Goal: Task Accomplishment & Management: Complete application form

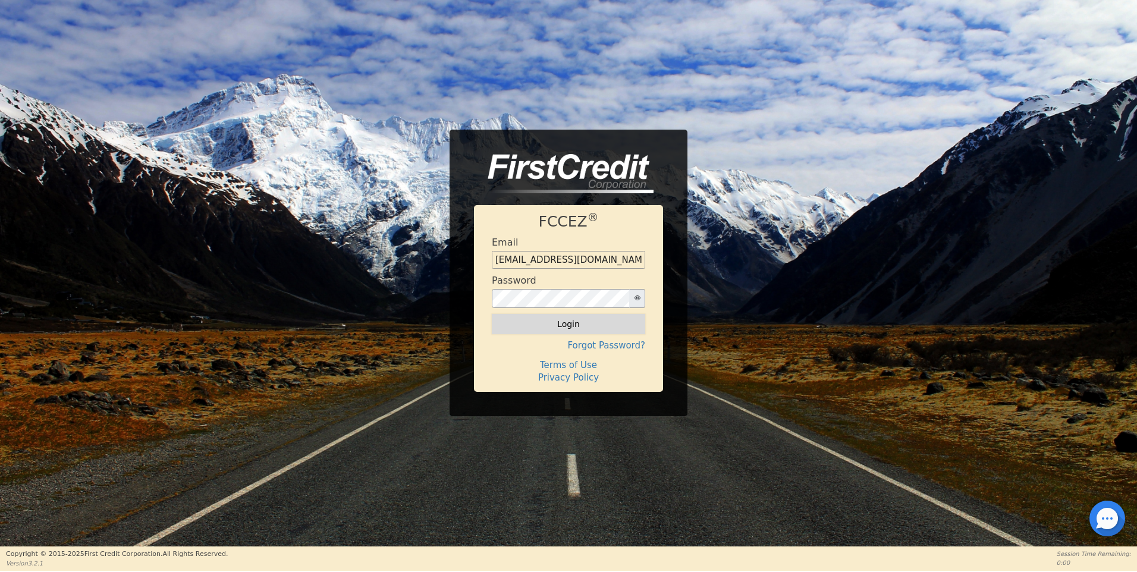
click at [581, 324] on button "Login" at bounding box center [568, 324] width 153 height 20
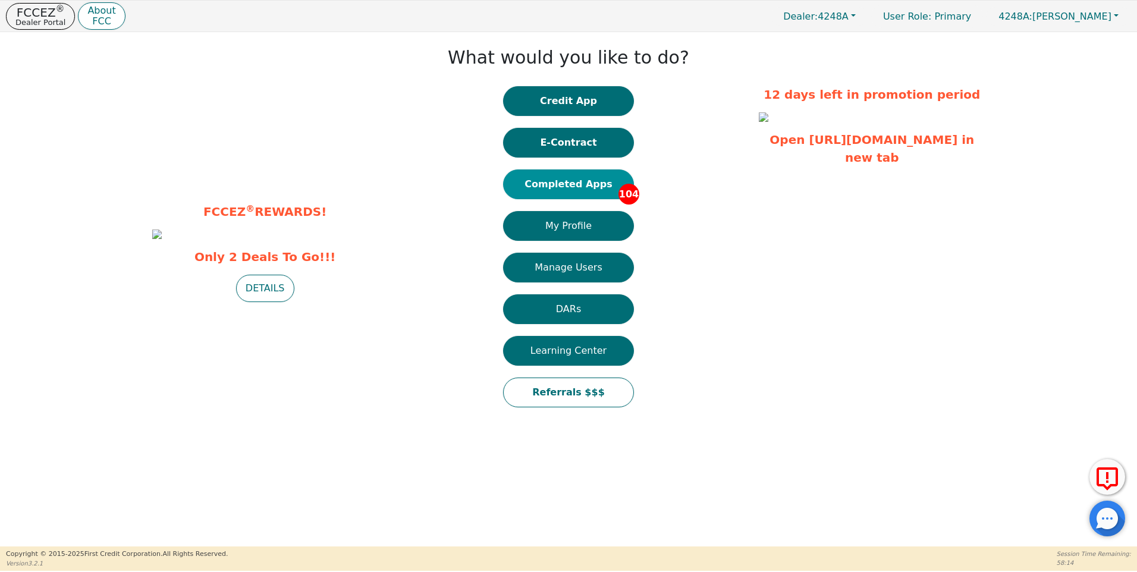
click at [542, 183] on button "Completed Apps 104" at bounding box center [568, 184] width 131 height 30
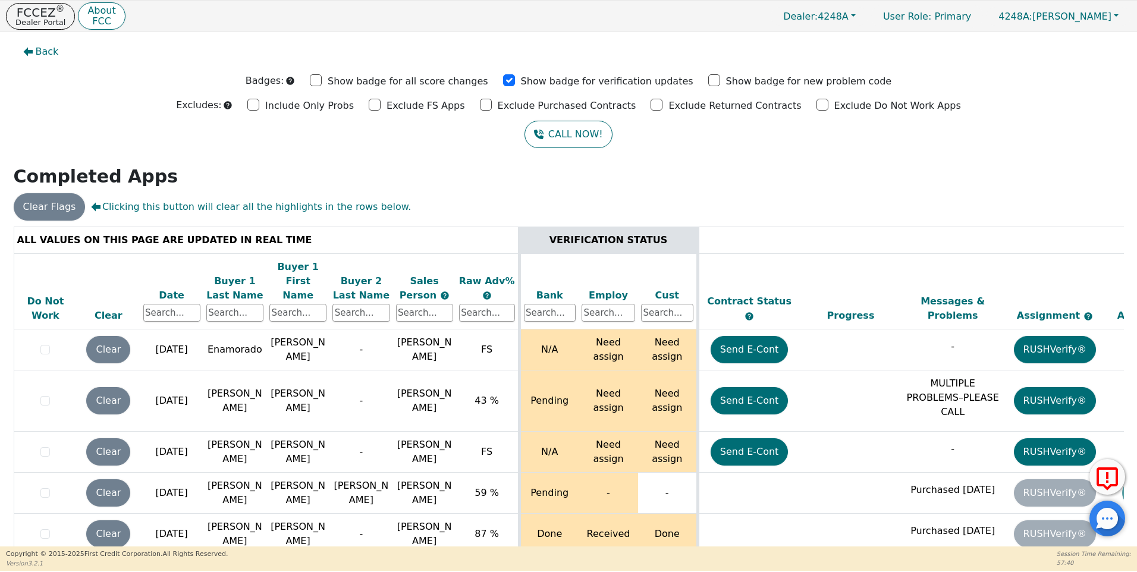
scroll to position [4560, 0]
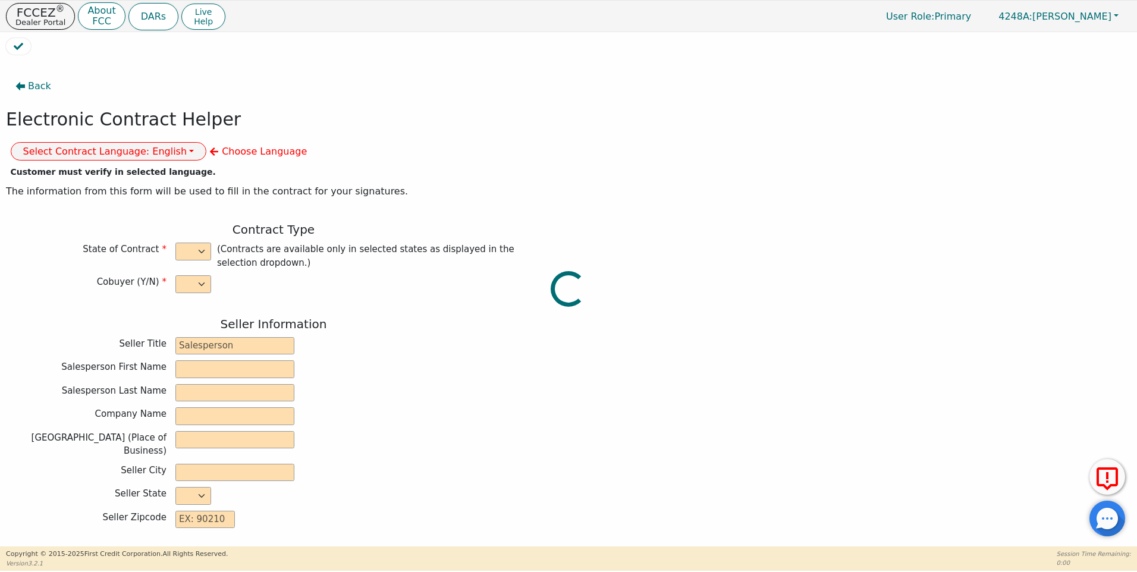
select select "n"
type input "owner"
type input "[PERSON_NAME]"
type input "[GEOGRAPHIC_DATA]"
type input "AQUA REMACH LLC"
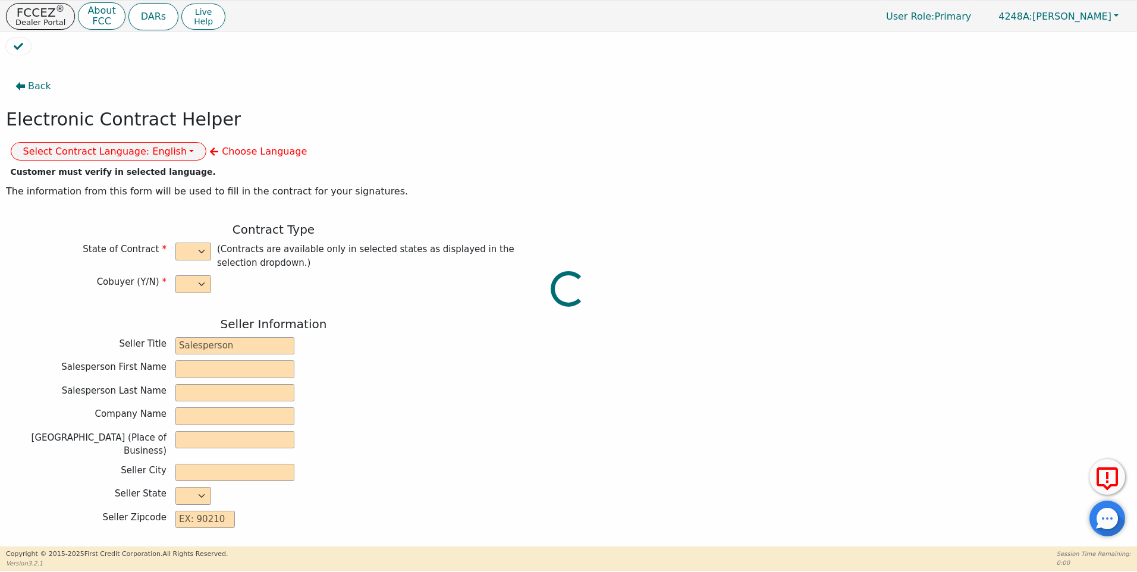
type input "[STREET_ADDRESS]"
type input "[GEOGRAPHIC_DATA]"
select select "[GEOGRAPHIC_DATA]"
type input "77070"
type input "Vianka"
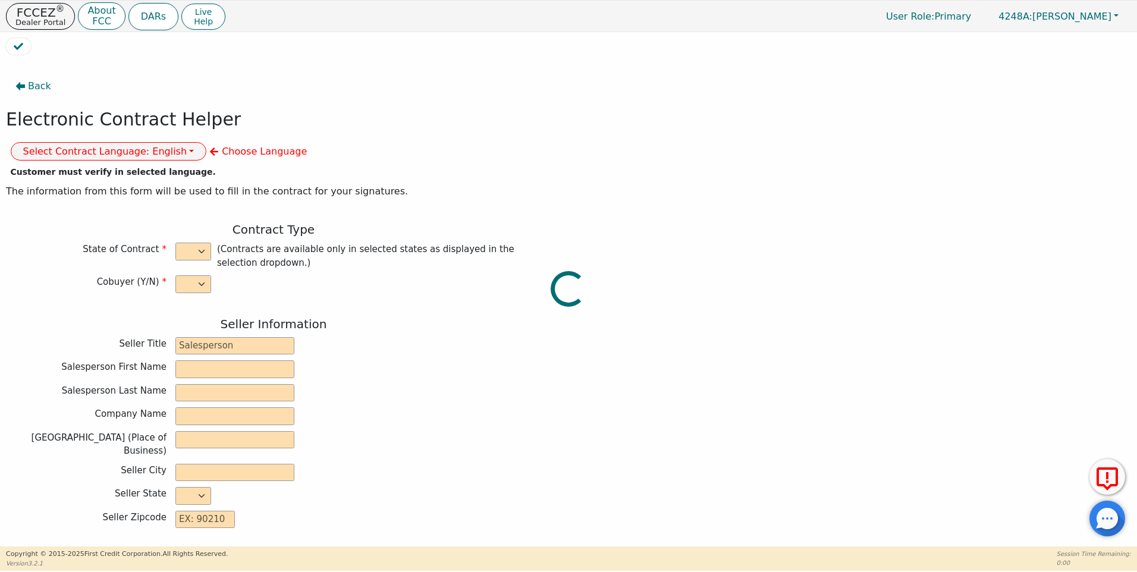
type input "[PERSON_NAME]"
type input "[EMAIL_ADDRESS][DOMAIN_NAME]"
type input "[STREET_ADDRESS]"
type input "[GEOGRAPHIC_DATA]"
select select "[GEOGRAPHIC_DATA]"
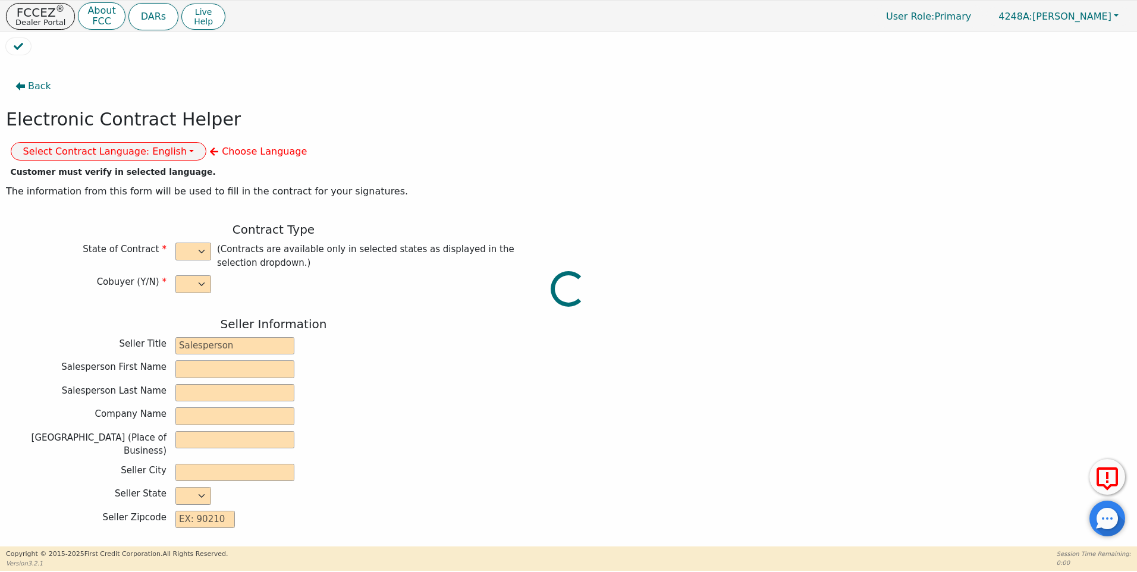
type input "77327"
type input "[DATE]"
type input "17.99"
type input "[DATE]"
type input "60"
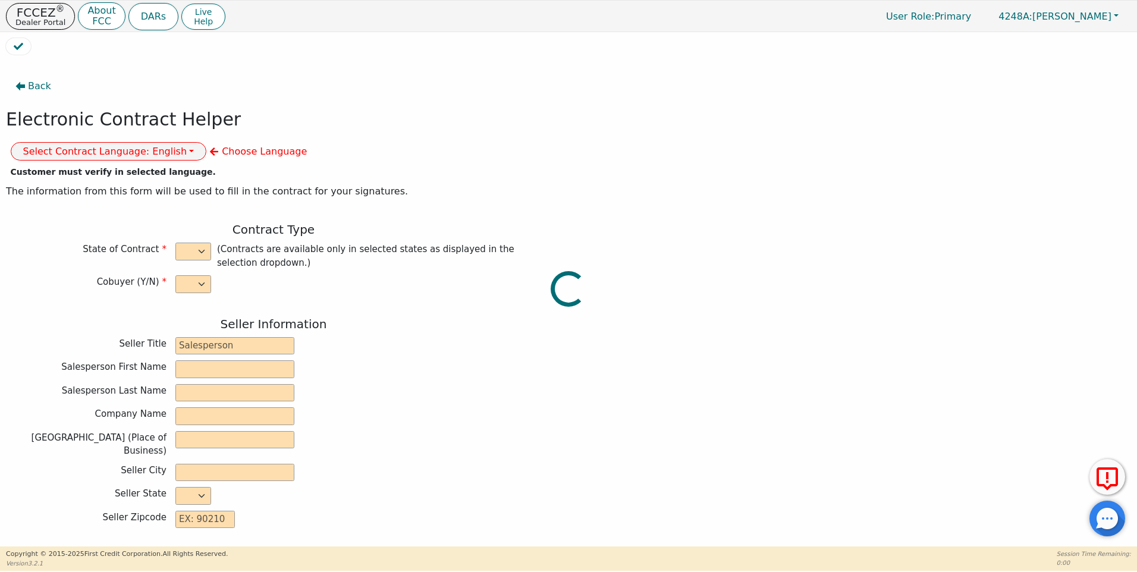
type input "0"
type input "8699.00"
type input "0.00"
type input "8699.00"
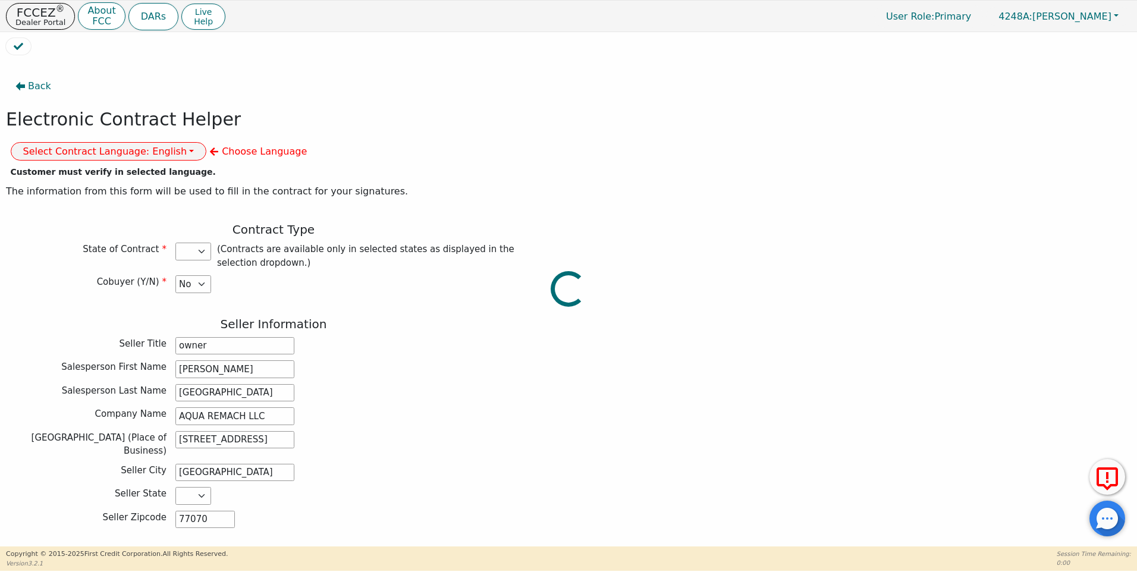
select select "[GEOGRAPHIC_DATA]"
click at [207, 142] on button "Select Contract Language: English" at bounding box center [109, 151] width 196 height 18
click at [105, 186] on link "Spanish" at bounding box center [58, 194] width 94 height 16
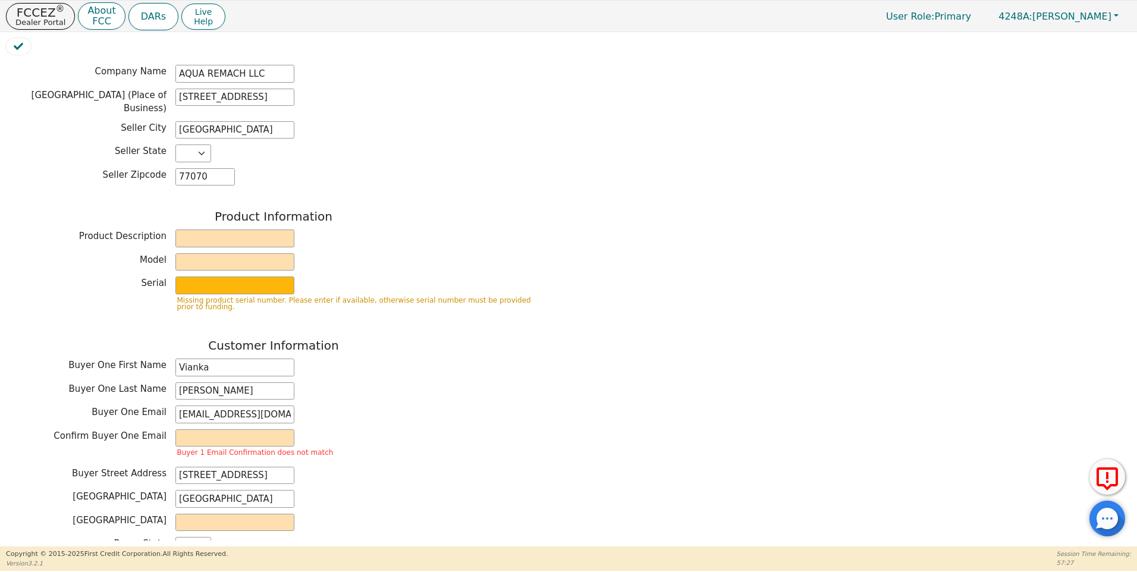
scroll to position [381, 0]
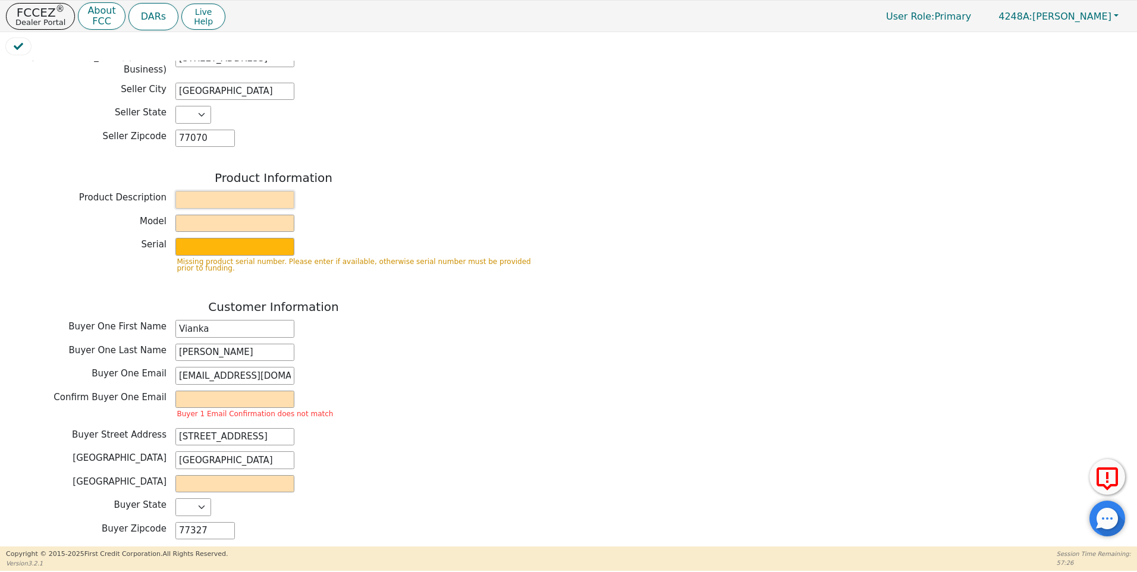
click at [200, 191] on input "text" at bounding box center [234, 200] width 119 height 18
type input "WATER SYSTEM"
click at [175, 215] on div "Model" at bounding box center [273, 224] width 535 height 18
click at [189, 215] on input "text" at bounding box center [234, 224] width 119 height 18
type input "6P"
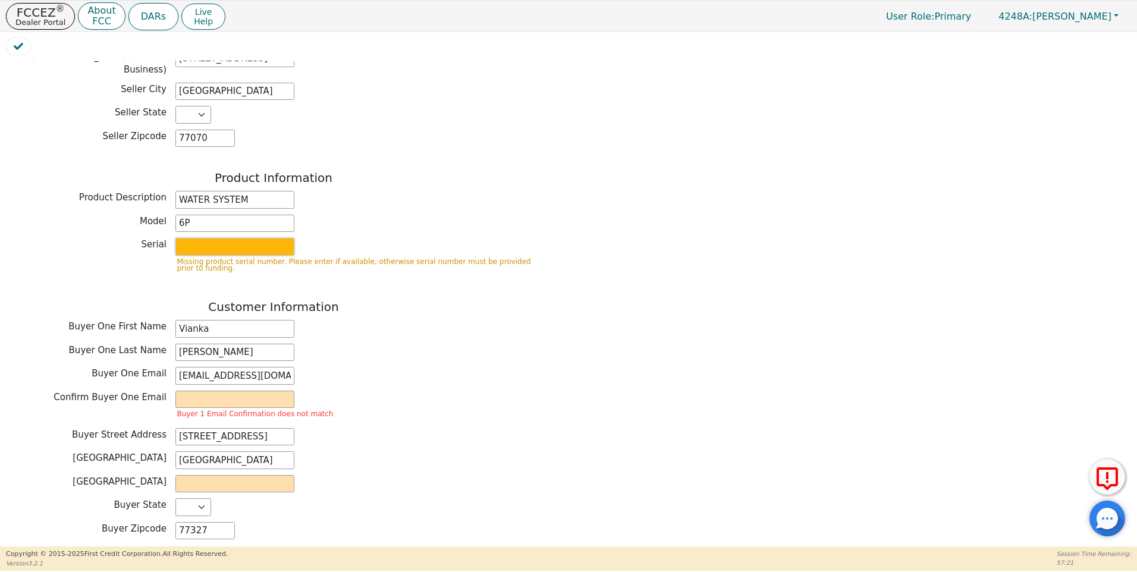
click at [196, 238] on input "text" at bounding box center [234, 247] width 119 height 18
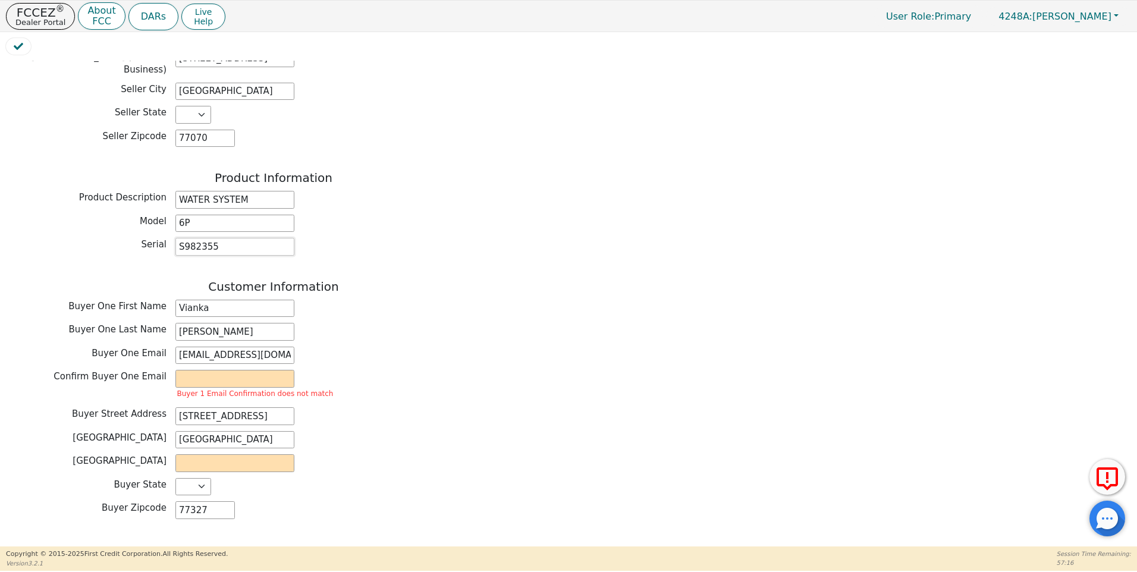
type input "S982355"
click at [469, 431] on div "Buyer City [GEOGRAPHIC_DATA]" at bounding box center [273, 440] width 535 height 18
click at [186, 370] on input "email" at bounding box center [234, 379] width 119 height 18
type input "[EMAIL_ADDRESS][DOMAIN_NAME]"
click at [453, 454] on div "[GEOGRAPHIC_DATA]" at bounding box center [273, 463] width 535 height 18
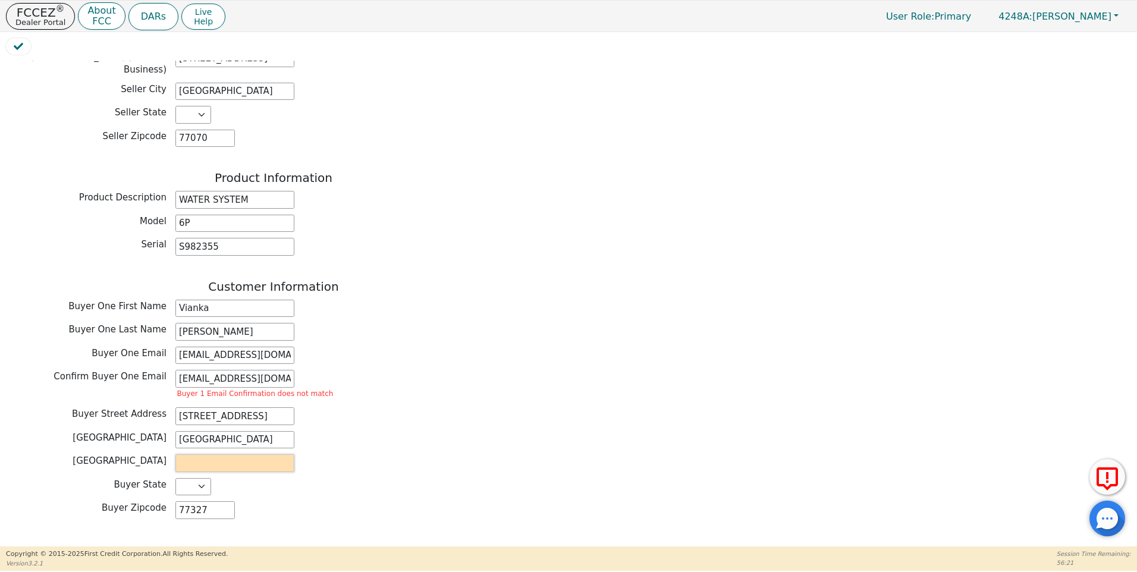
click at [198, 454] on input "text" at bounding box center [234, 463] width 119 height 18
type input "liberty"
click at [470, 478] on div "Buyer State [US_STATE] AL AR AZ CA CO [GEOGRAPHIC_DATA] [GEOGRAPHIC_DATA] DE FL…" at bounding box center [273, 487] width 535 height 18
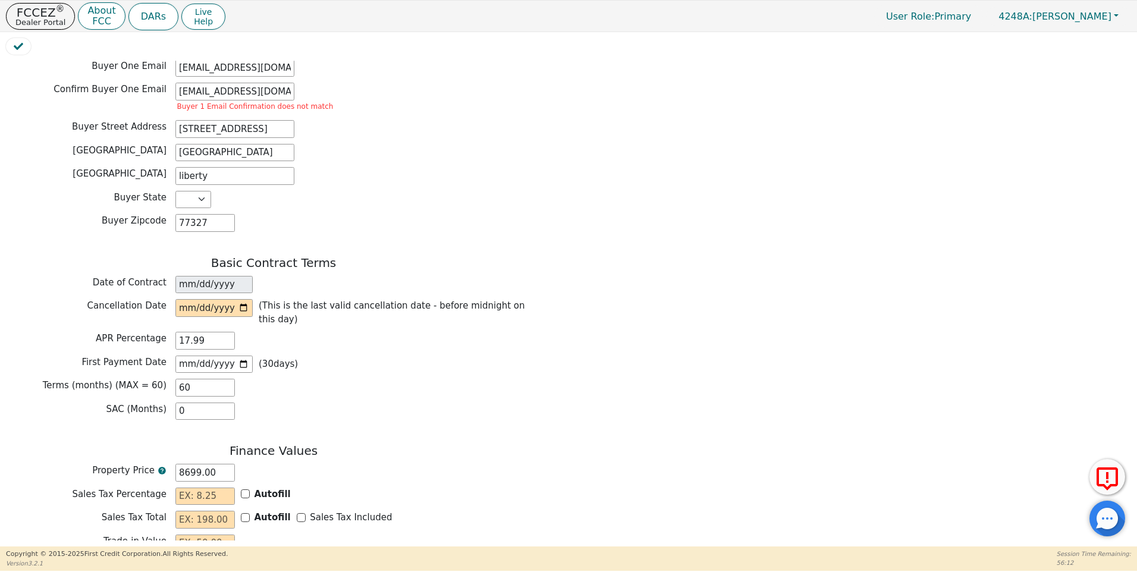
scroll to position [671, 0]
click at [242, 297] on input "date" at bounding box center [213, 306] width 77 height 18
type input "[DATE]"
click at [180, 485] on input "text" at bounding box center [204, 494] width 59 height 18
drag, startPoint x: 221, startPoint y: 426, endPoint x: 165, endPoint y: 426, distance: 55.9
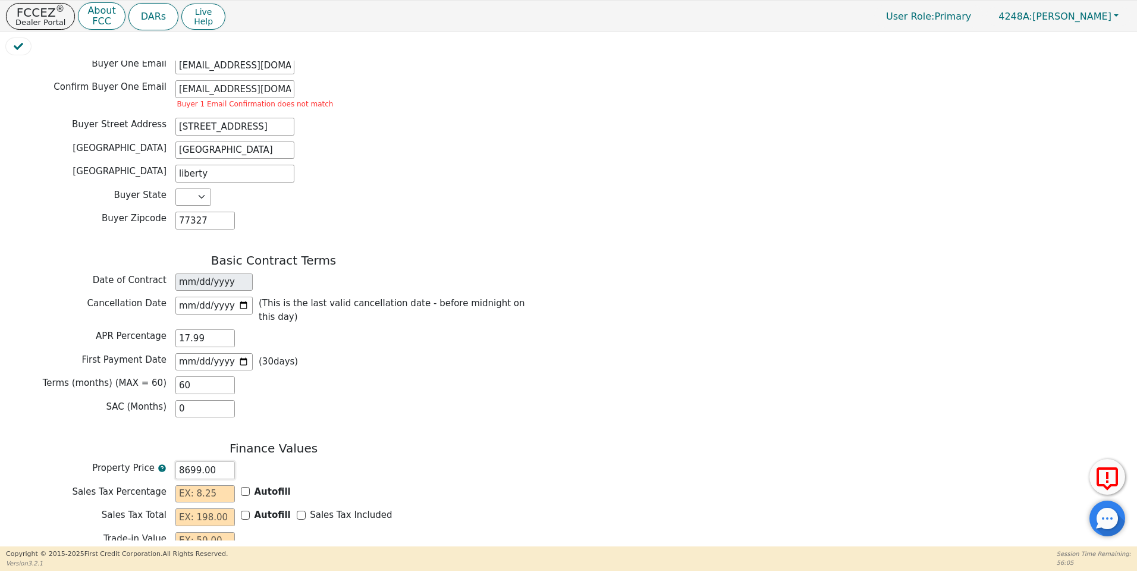
click at [165, 461] on div "Property Price 8699.00" at bounding box center [273, 470] width 535 height 18
type input "0.00"
type input "7"
type input "7.00"
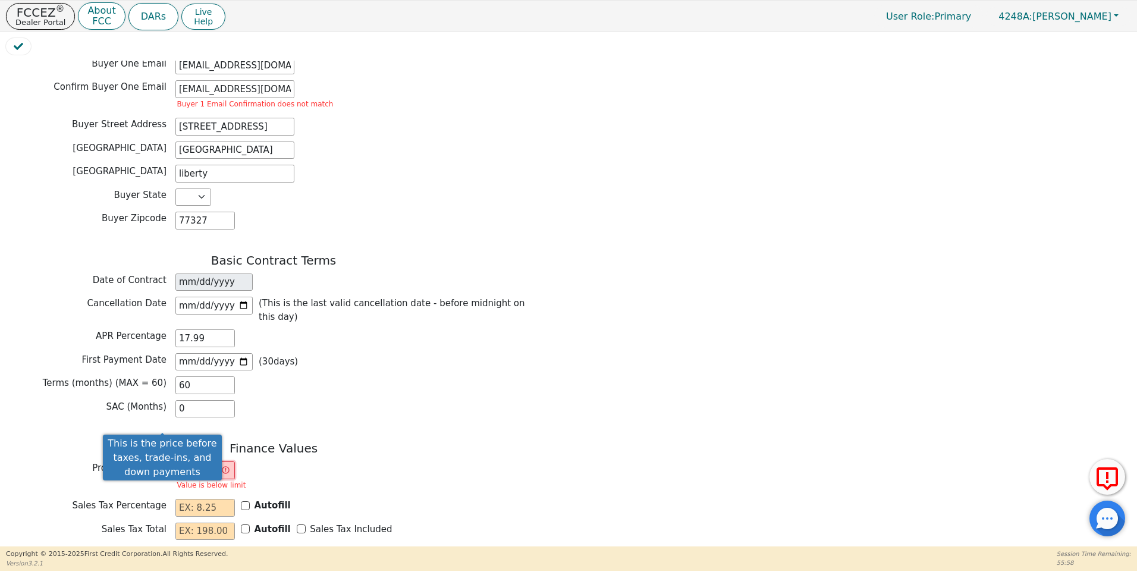
type input "75"
type input "75.00"
type input "759"
type input "759.00"
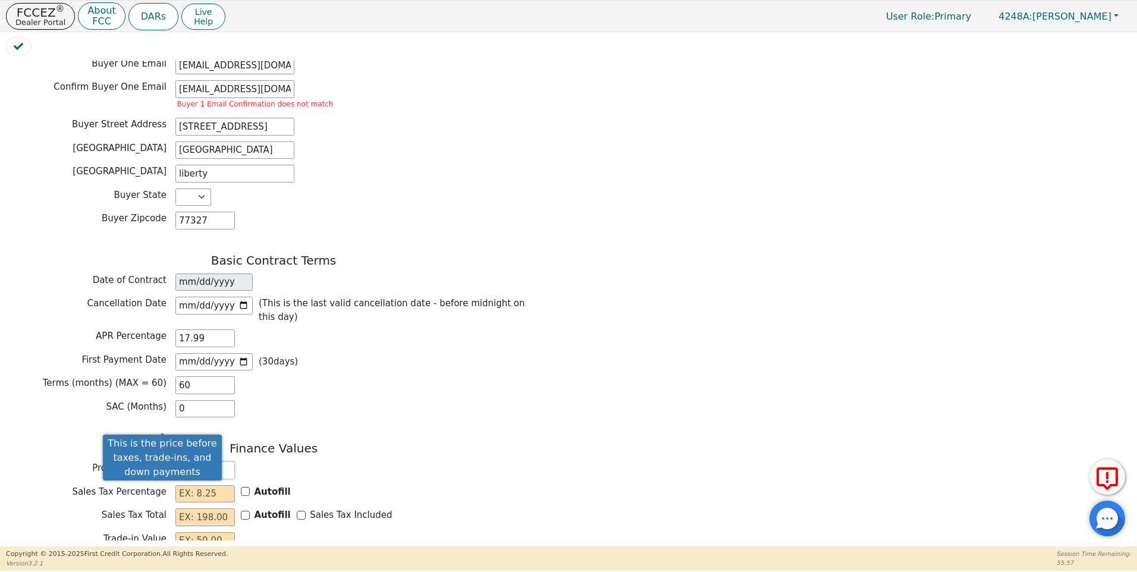
type input "7599"
type input "7599.00"
click at [474, 461] on div "Property Price 7599.00" at bounding box center [273, 470] width 535 height 18
click at [198, 485] on input "text" at bounding box center [204, 494] width 59 height 18
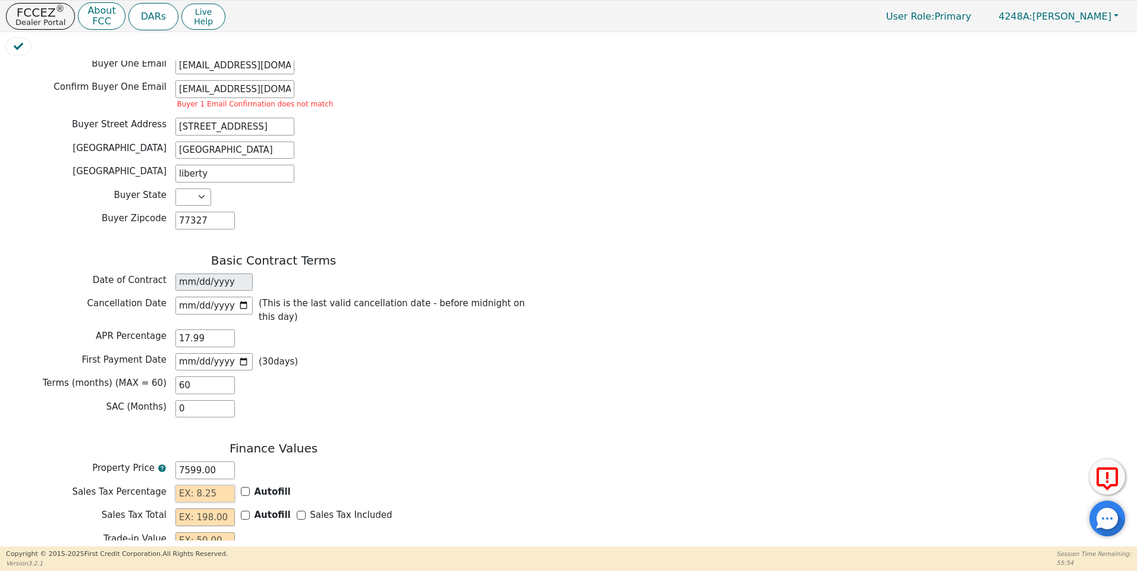
type input "0.00"
click at [197, 508] on input "text" at bounding box center [204, 517] width 59 height 18
type input "0.00"
click at [197, 532] on input "text" at bounding box center [204, 541] width 59 height 18
type input "0.00"
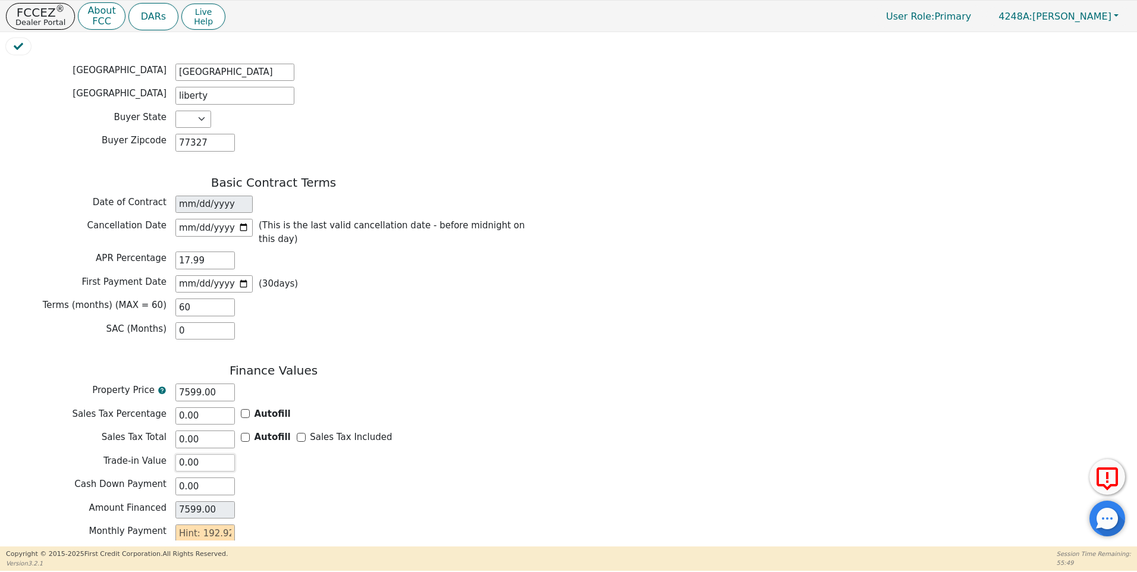
scroll to position [791, 0]
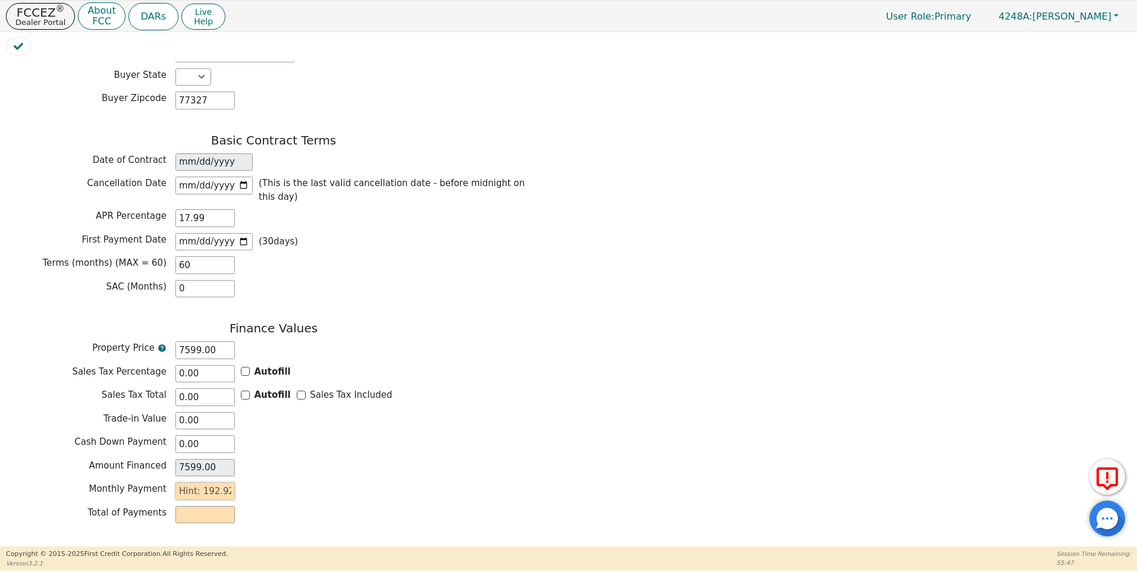
click at [175, 482] on input "text" at bounding box center [204, 491] width 59 height 18
type input "1"
type input "60.00"
type input "19"
type input "1140.00"
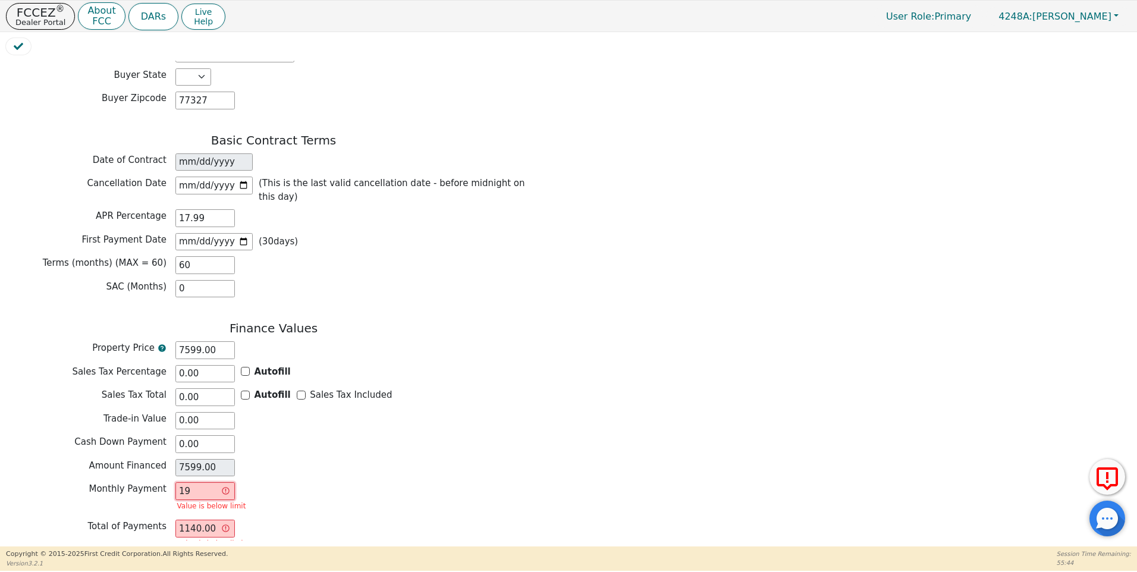
type input "192"
type input "11520.00"
type input "192.9"
type input "11574.00"
type input "192.92"
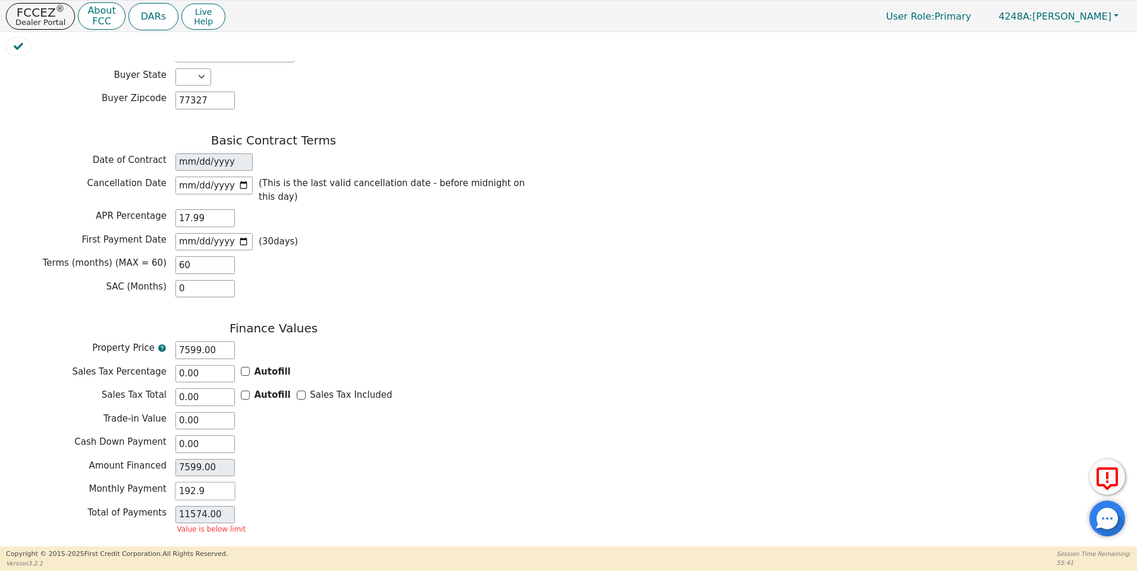
type input "11575.20"
type input "192.92"
click at [106, 547] on button "Review & Begin Contract" at bounding box center [74, 560] width 137 height 27
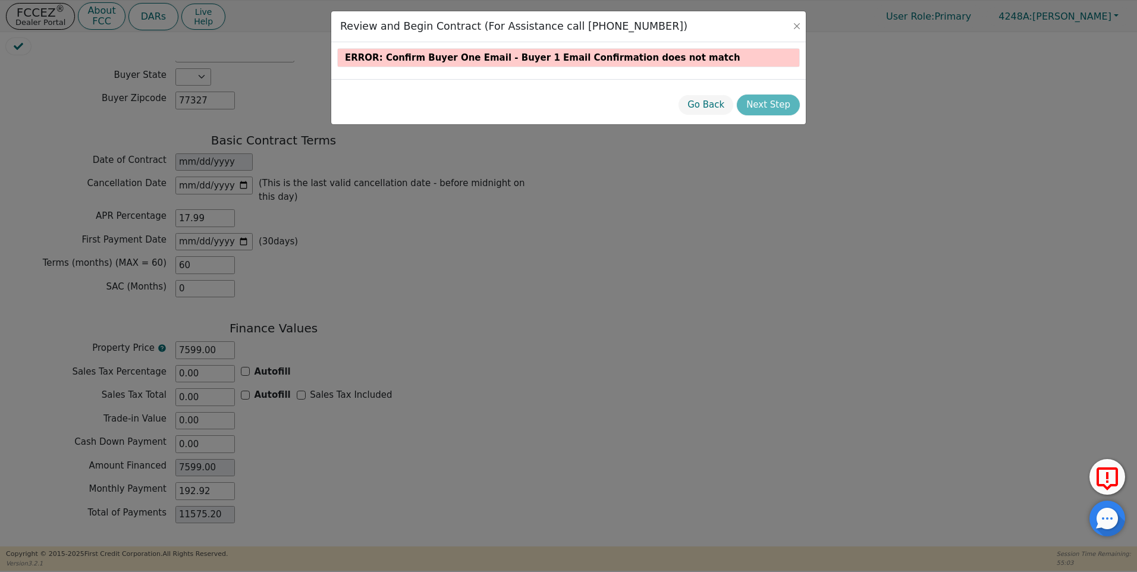
click at [495, 292] on div "Review and Begin Contract (For Assistance call [PHONE_NUMBER]) error : Confirm …" at bounding box center [568, 286] width 1137 height 572
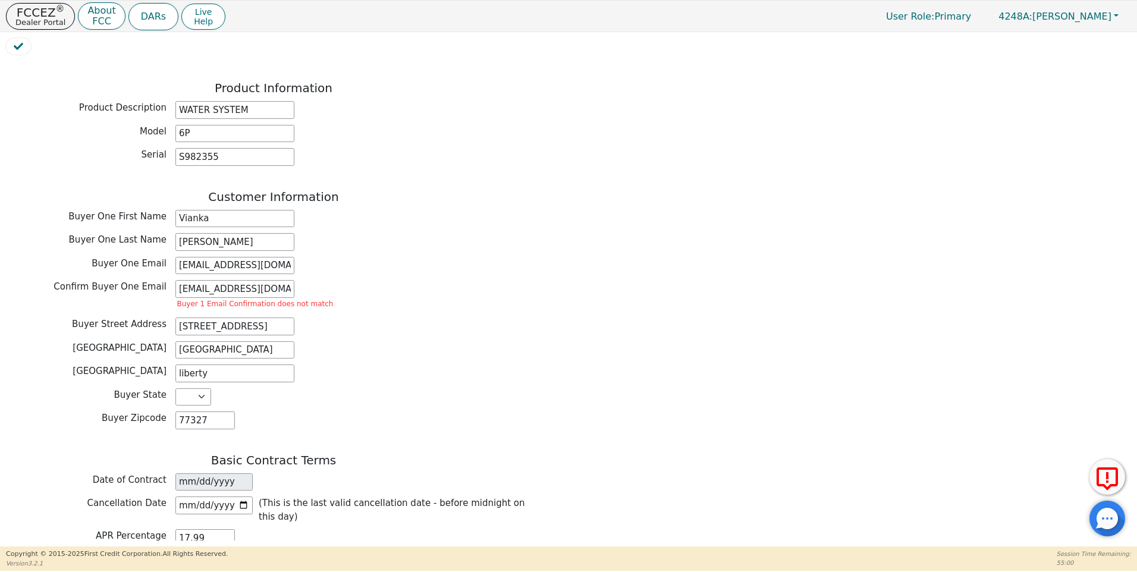
scroll to position [468, 0]
click at [231, 283] on input "[EMAIL_ADDRESS][DOMAIN_NAME]" at bounding box center [234, 292] width 119 height 18
click at [234, 283] on input "[EMAIL_ADDRESS][DOMAIN_NAME]" at bounding box center [234, 292] width 119 height 18
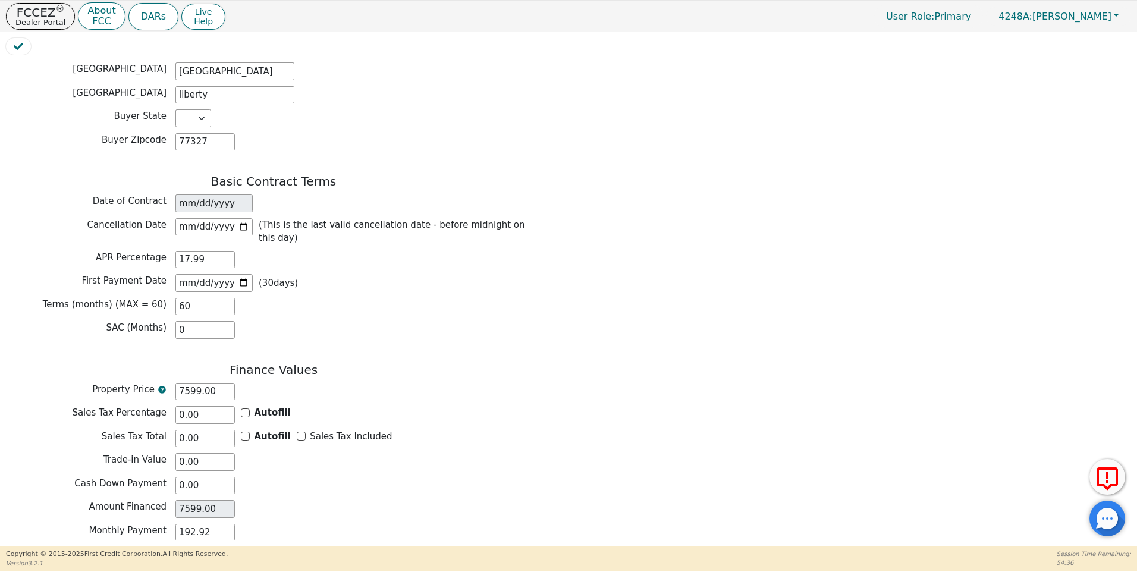
scroll to position [777, 0]
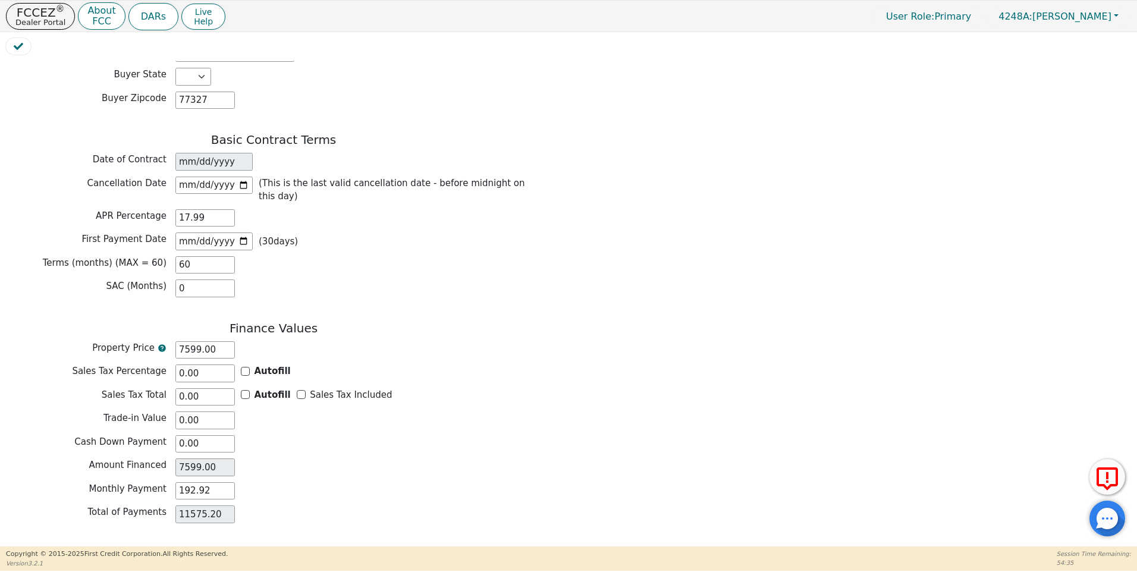
type input "[EMAIL_ADDRESS][DOMAIN_NAME]"
click at [95, 547] on button "Review & Begin Contract" at bounding box center [74, 560] width 137 height 27
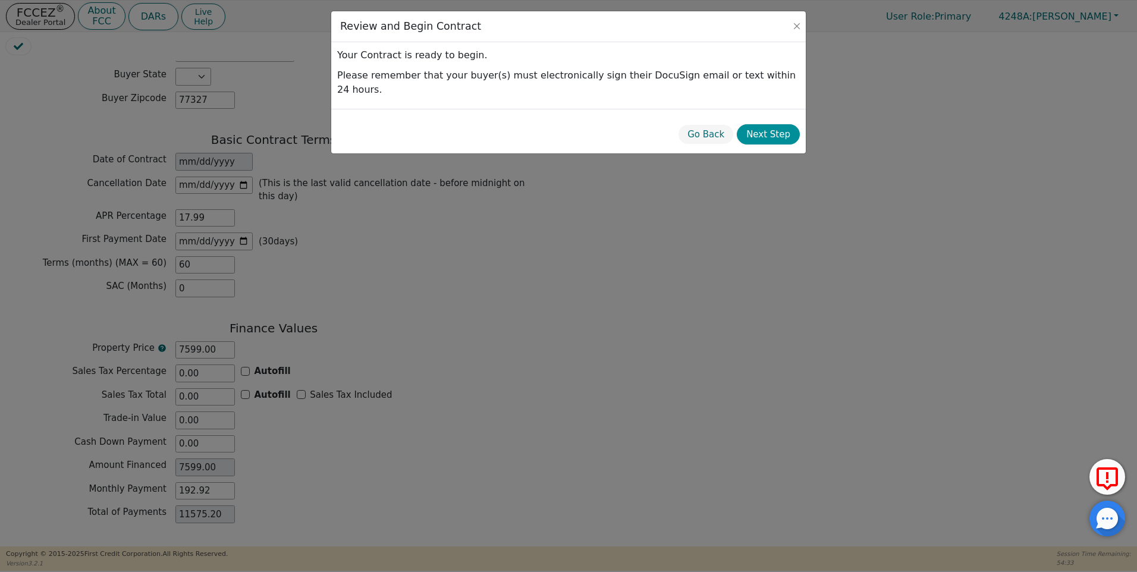
click at [772, 124] on button "Next Step" at bounding box center [768, 134] width 63 height 21
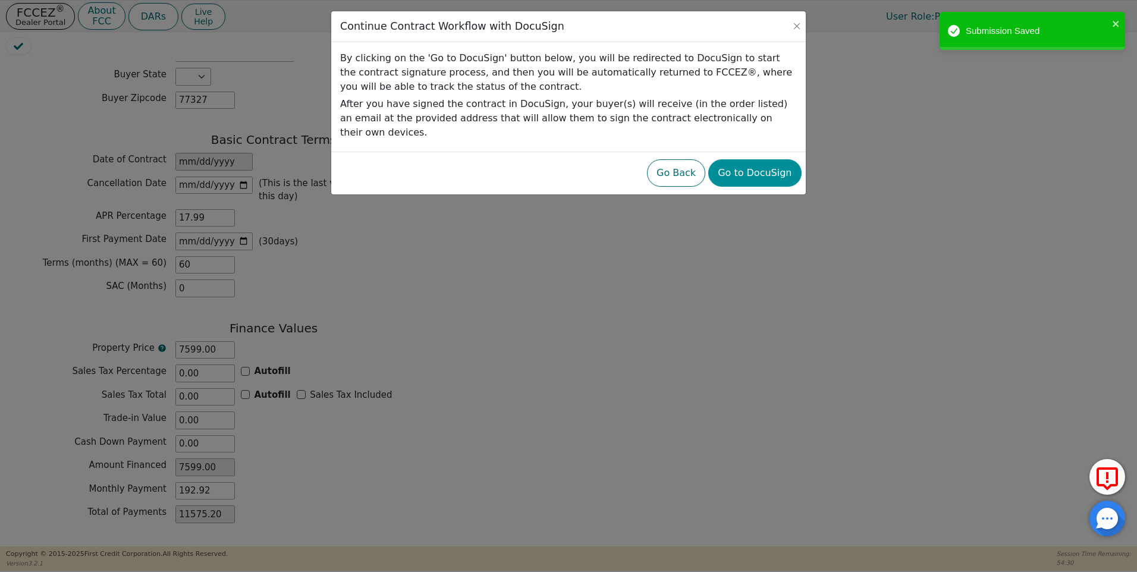
click at [784, 159] on button "Go to DocuSign" at bounding box center [754, 172] width 93 height 27
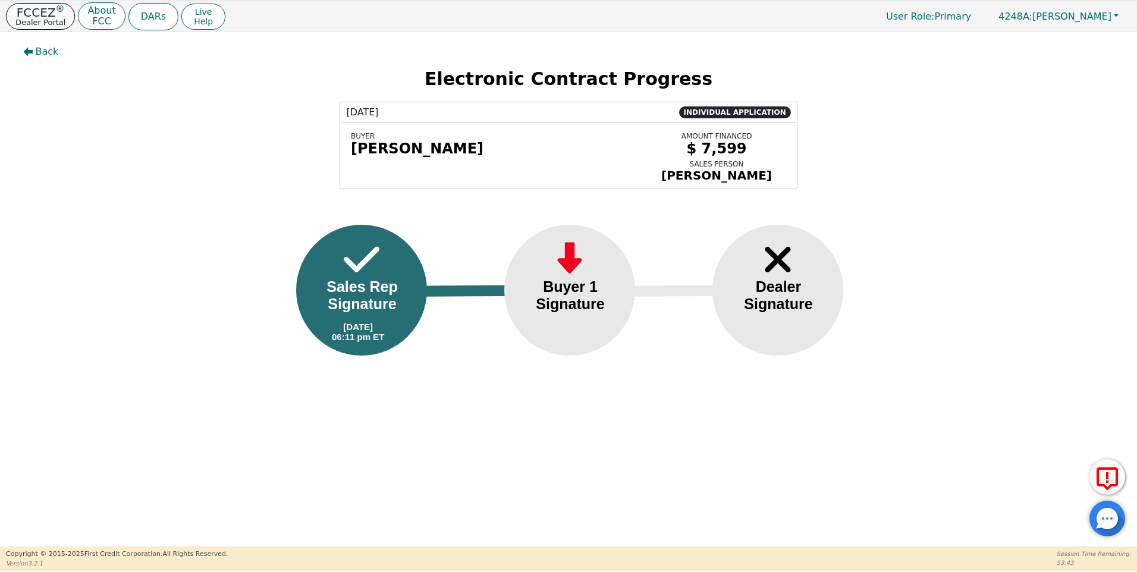
click at [55, 20] on p "Dealer Portal" at bounding box center [40, 22] width 50 height 8
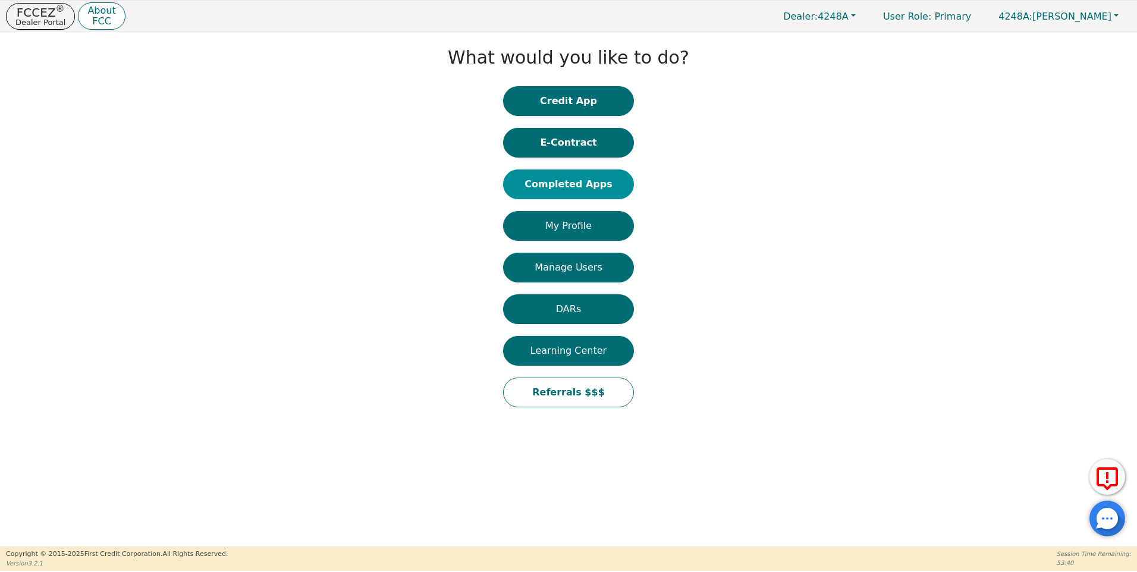
click at [580, 187] on button "Completed Apps" at bounding box center [568, 184] width 131 height 30
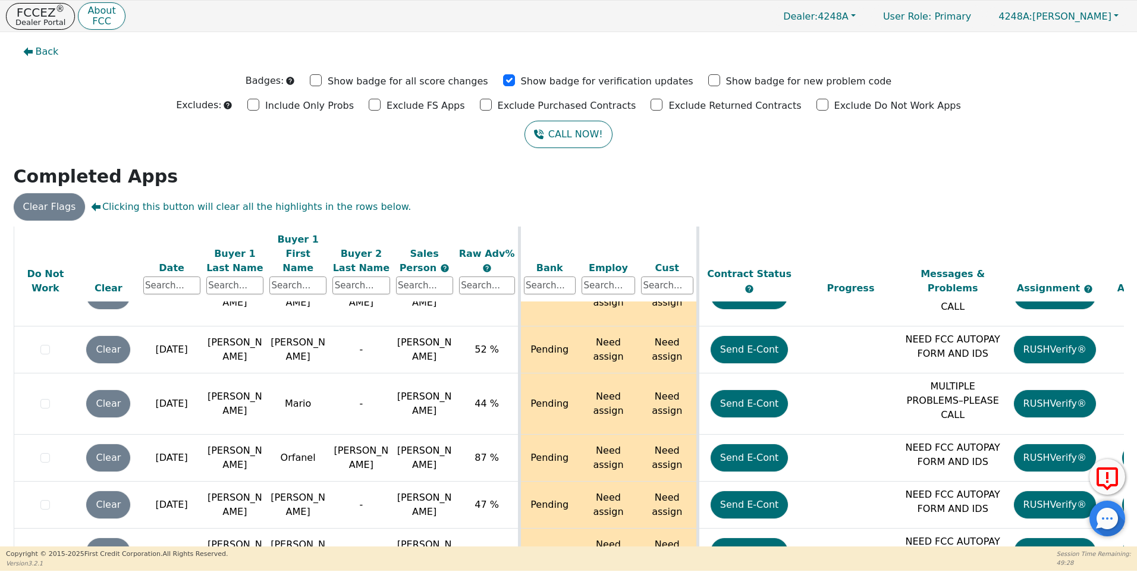
scroll to position [4182, 0]
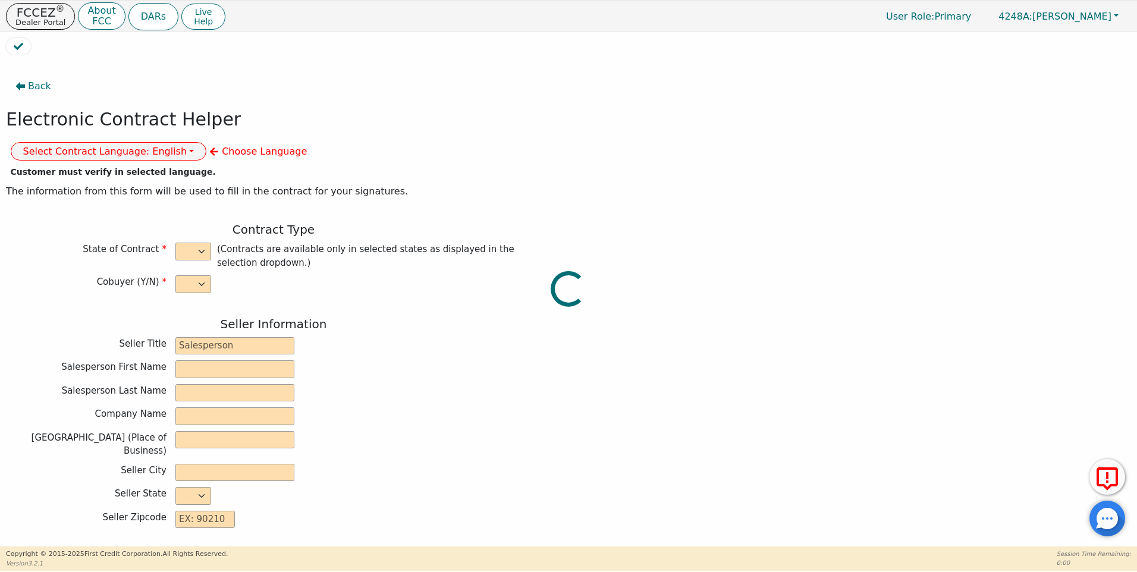
select select "n"
type input "owner"
type input "[PERSON_NAME]"
type input "[GEOGRAPHIC_DATA]"
type input "AQUA REMACH LLC"
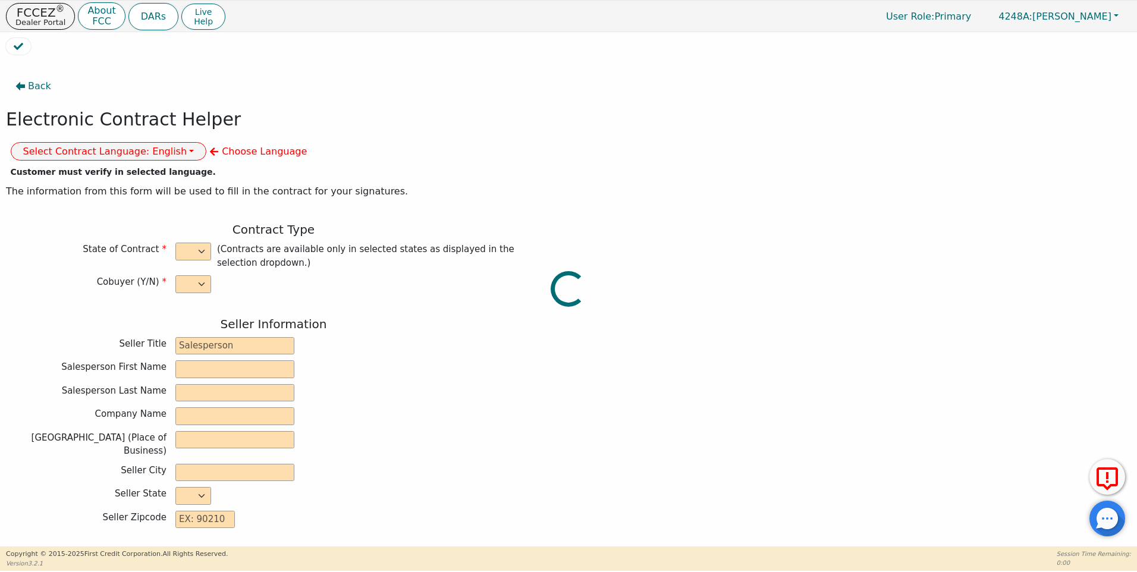
type input "[STREET_ADDRESS]"
type input "[GEOGRAPHIC_DATA]"
select select "[GEOGRAPHIC_DATA]"
type input "77070"
type input "[PERSON_NAME]"
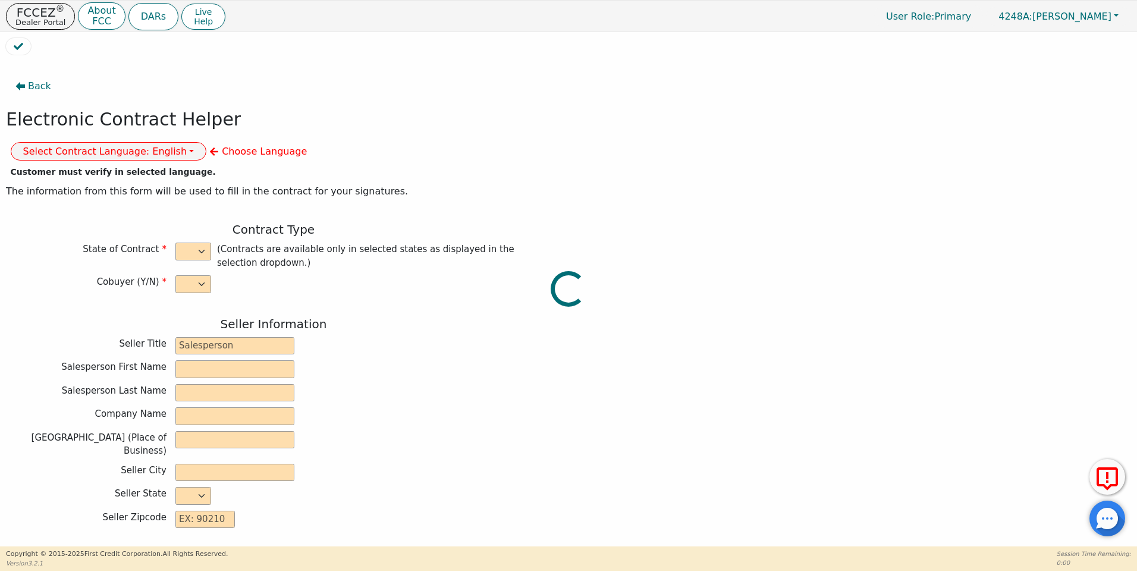
type input "[PERSON_NAME]"
type input "GERYP82G@ICLOUD.COM"
type input "1219 CLASTLE GLEN DR"
type input "[GEOGRAPHIC_DATA]"
select select "[GEOGRAPHIC_DATA]"
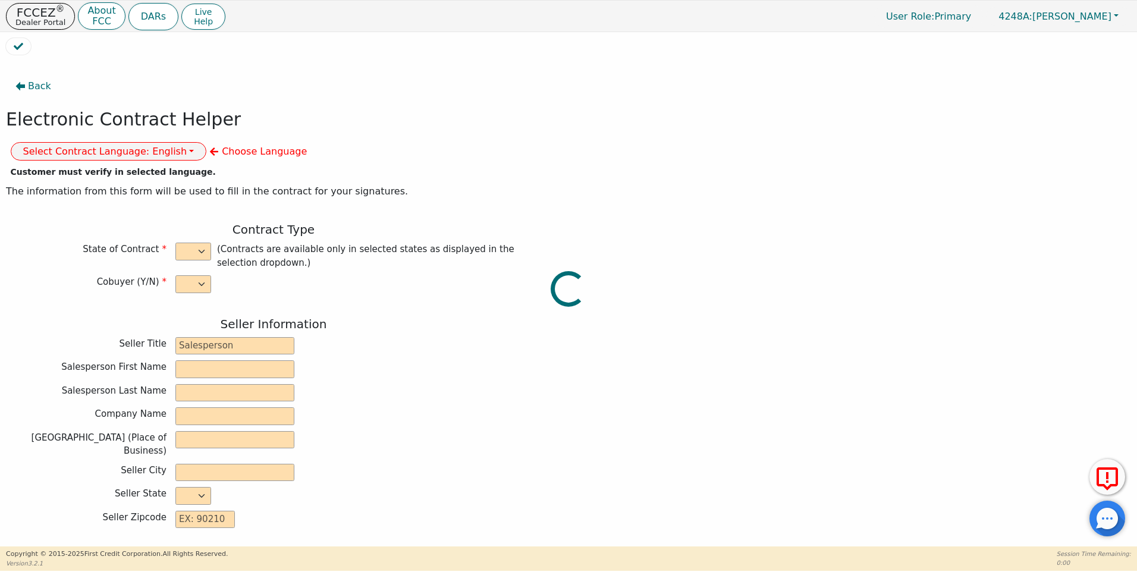
type input "77015"
type input "[DATE]"
type input "17.99"
type input "2025-09-14"
type input "60"
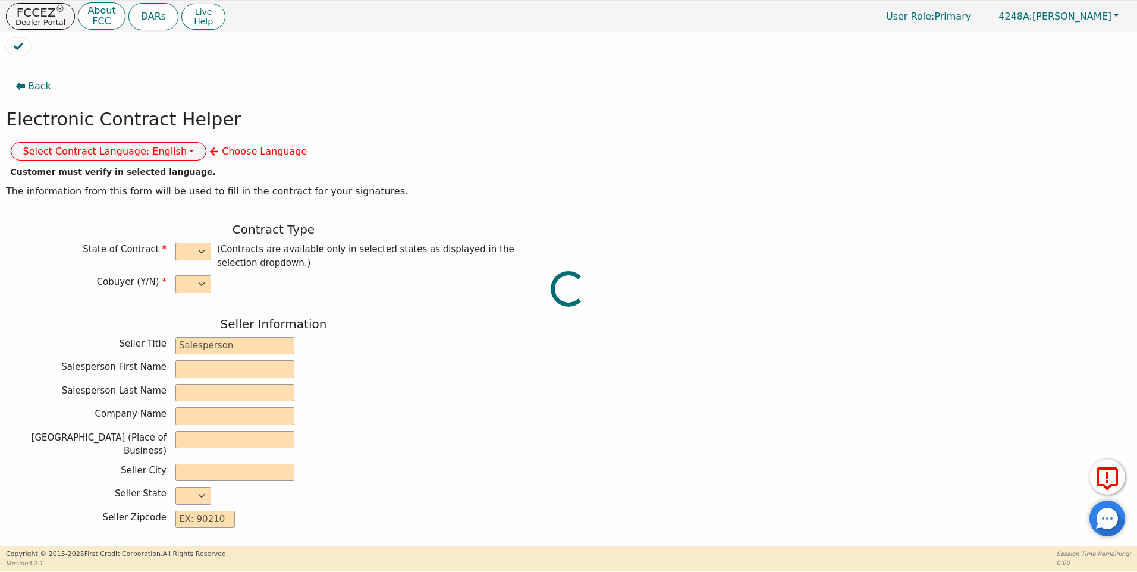
type input "0"
type input "4990.00"
type input "0.00"
type input "4990.00"
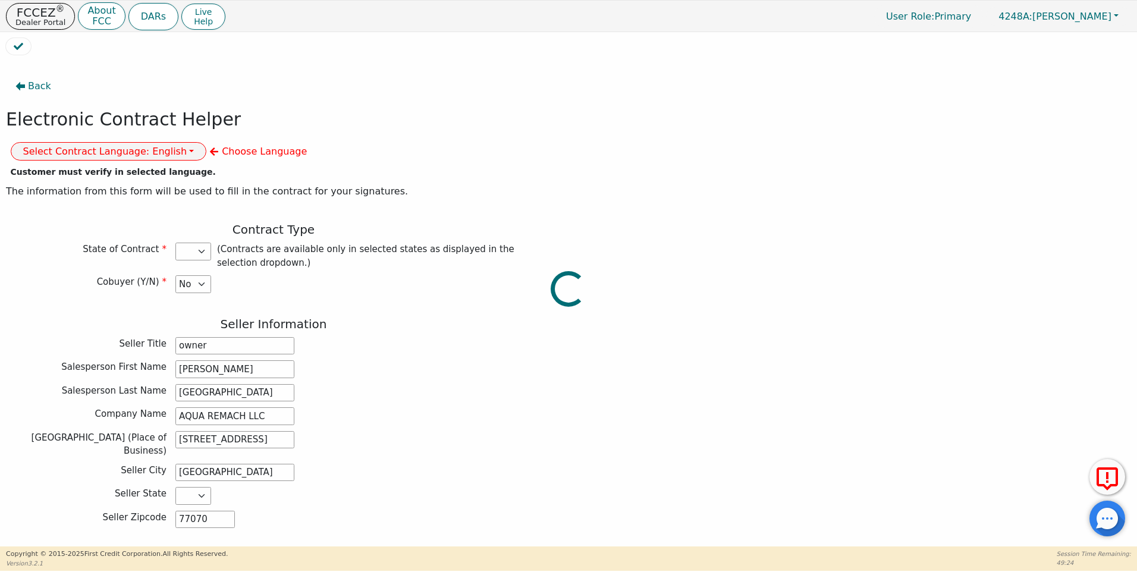
click at [376, 38] on div at bounding box center [568, 38] width 1125 height 0
click at [375, 38] on div at bounding box center [568, 38] width 1125 height 0
select select "[GEOGRAPHIC_DATA]"
click at [207, 142] on button "Select Contract Language: English" at bounding box center [109, 151] width 196 height 18
click at [105, 186] on link "Spanish" at bounding box center [58, 194] width 94 height 16
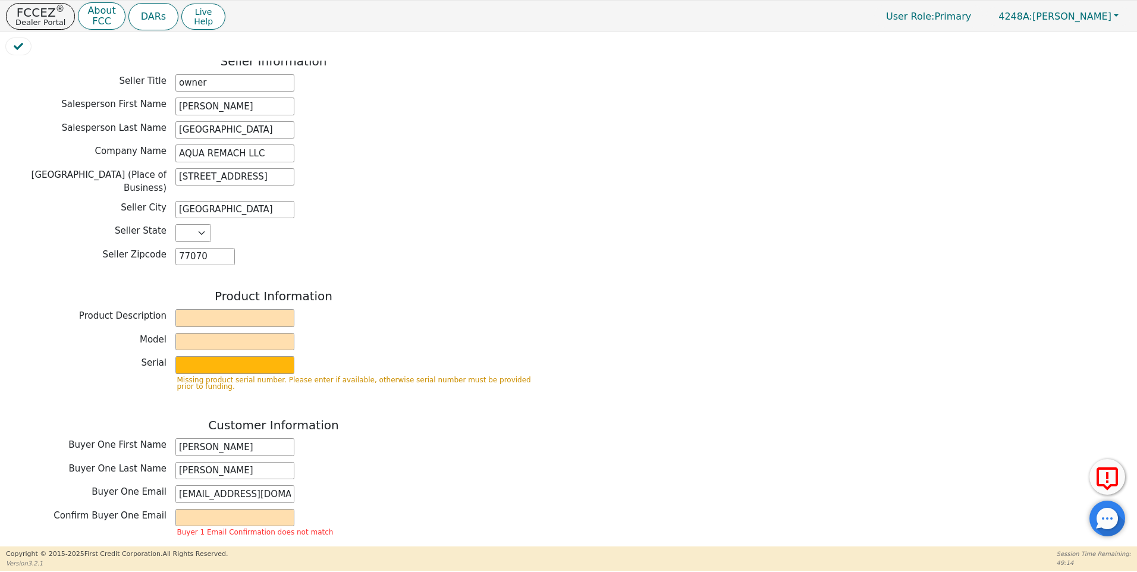
scroll to position [301, 0]
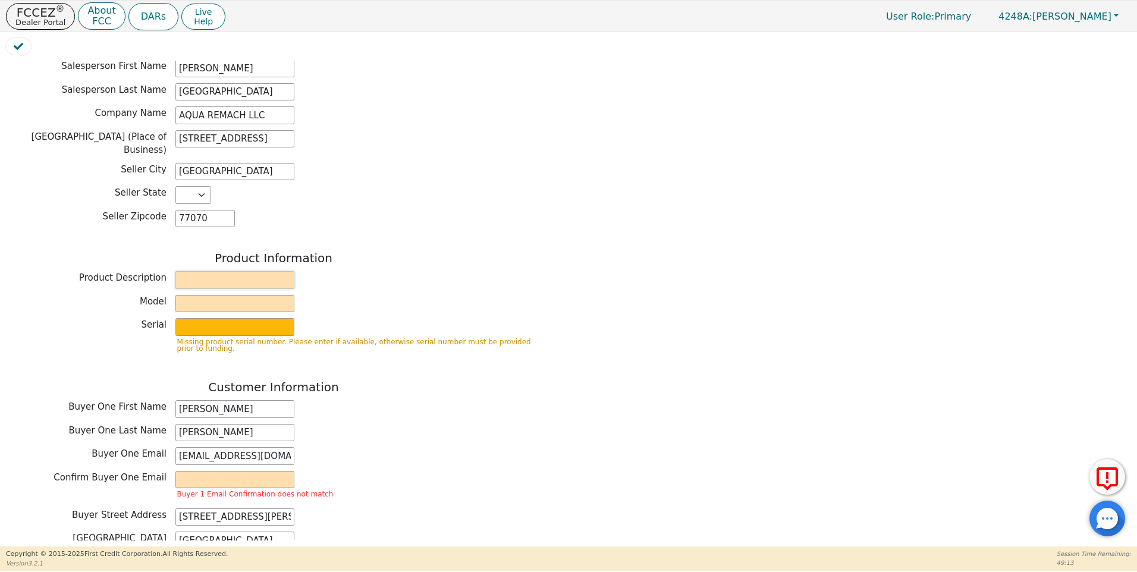
click at [193, 271] on input "text" at bounding box center [234, 280] width 119 height 18
type input "WATER SYSTEM"
click at [185, 262] on div "Product Information Product Description WATER SYSTEM Model Serial Missing produ…" at bounding box center [273, 306] width 535 height 111
click at [185, 295] on input "text" at bounding box center [234, 304] width 119 height 18
type input "6P"
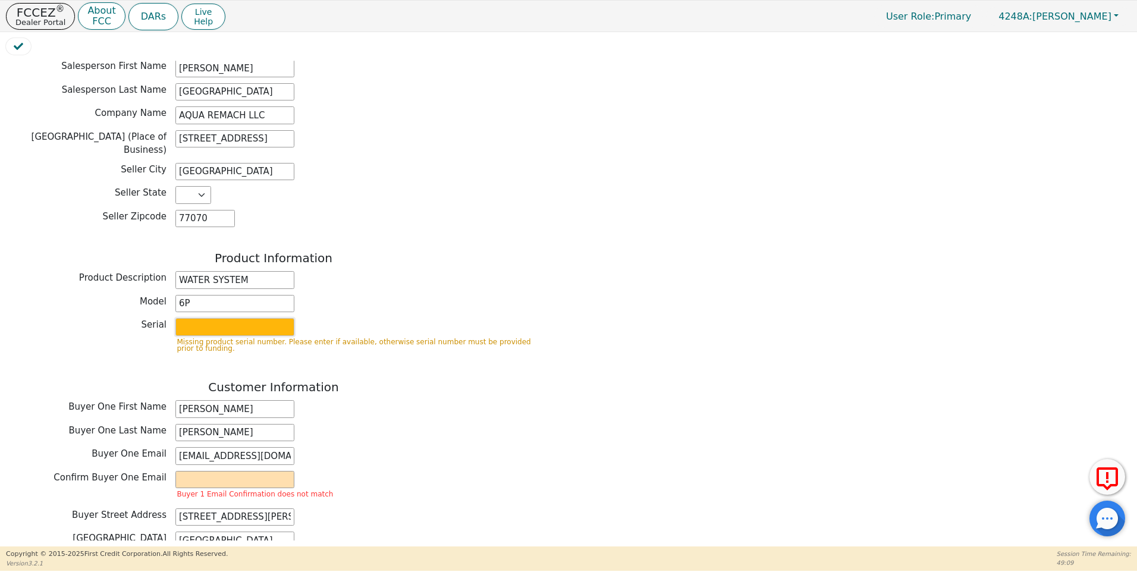
click at [191, 318] on input "text" at bounding box center [234, 327] width 119 height 18
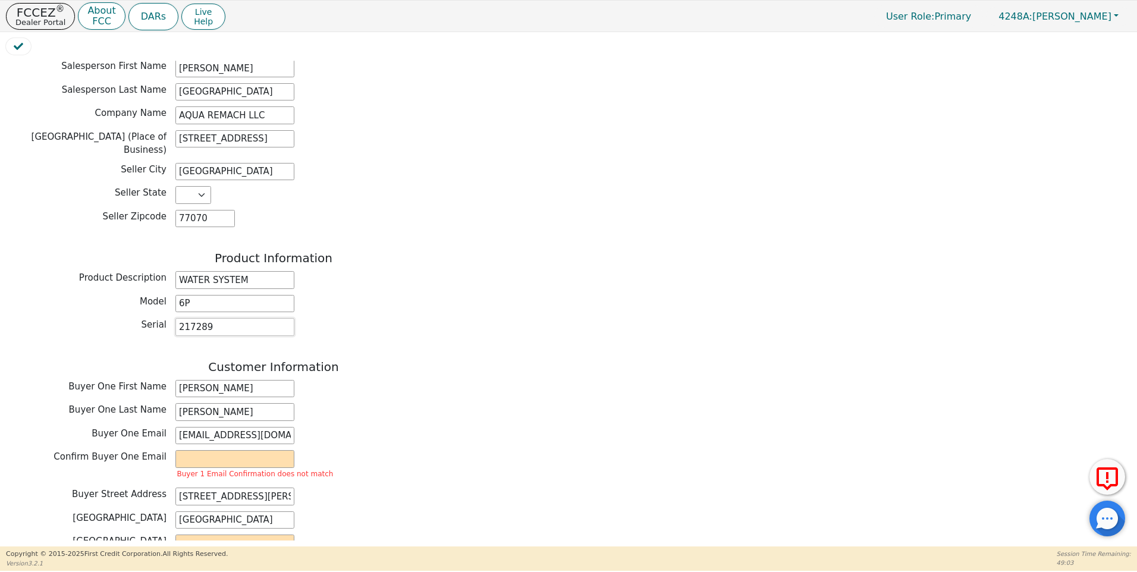
type input "217289"
drag, startPoint x: 463, startPoint y: 503, endPoint x: 425, endPoint y: 480, distance: 45.1
click at [463, 535] on div "[GEOGRAPHIC_DATA]" at bounding box center [273, 544] width 535 height 18
click at [184, 450] on input "email" at bounding box center [234, 459] width 119 height 18
click at [495, 488] on div "Buyer Street Address 1219 CLASTLE GLEN DR" at bounding box center [273, 497] width 535 height 18
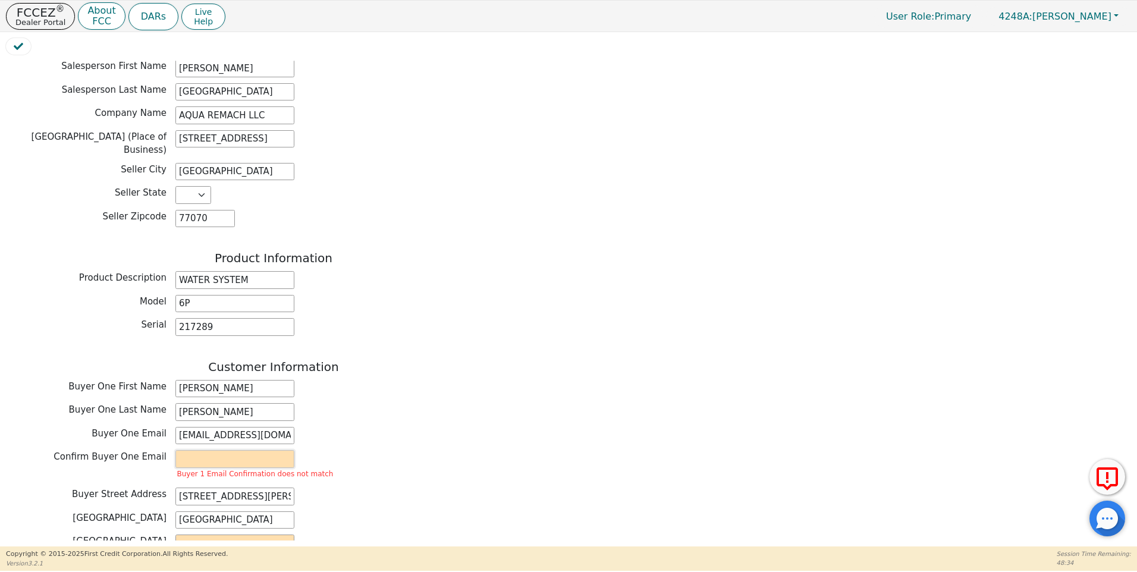
click at [197, 450] on input "email" at bounding box center [234, 459] width 119 height 18
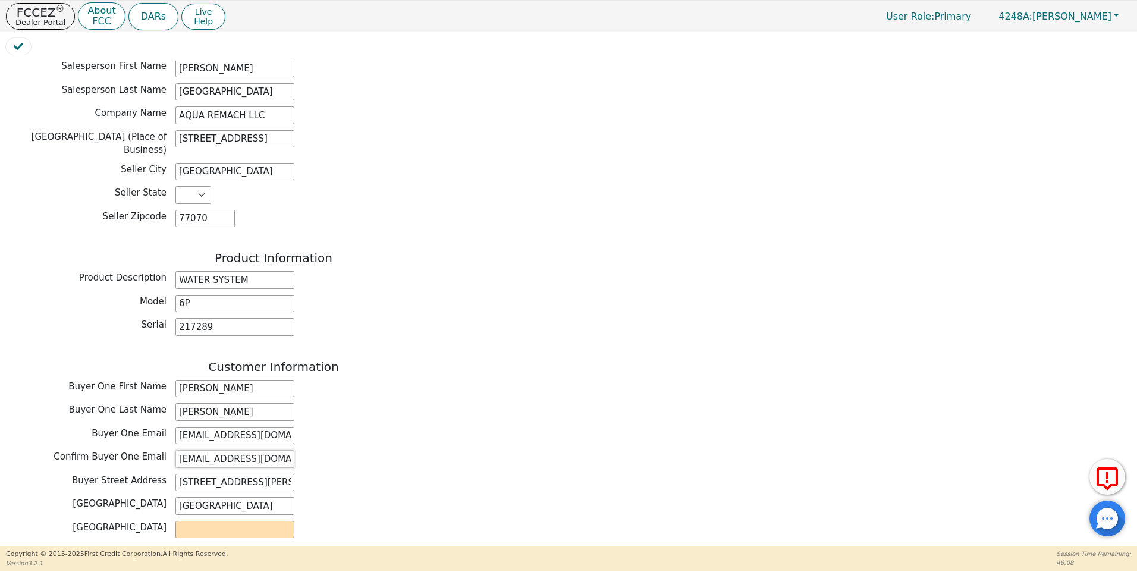
type input "GERYP82G@ICLOUD.COM"
click at [539, 474] on div "Buyer Street Address 1219 CLASTLE GLEN DR" at bounding box center [273, 483] width 535 height 18
click at [184, 521] on input "text" at bounding box center [234, 530] width 119 height 18
type input "HARRYS"
click at [575, 479] on div "Back Electronic Contract Helper Select Contract Language: Español English Spani…" at bounding box center [568, 301] width 1125 height 480
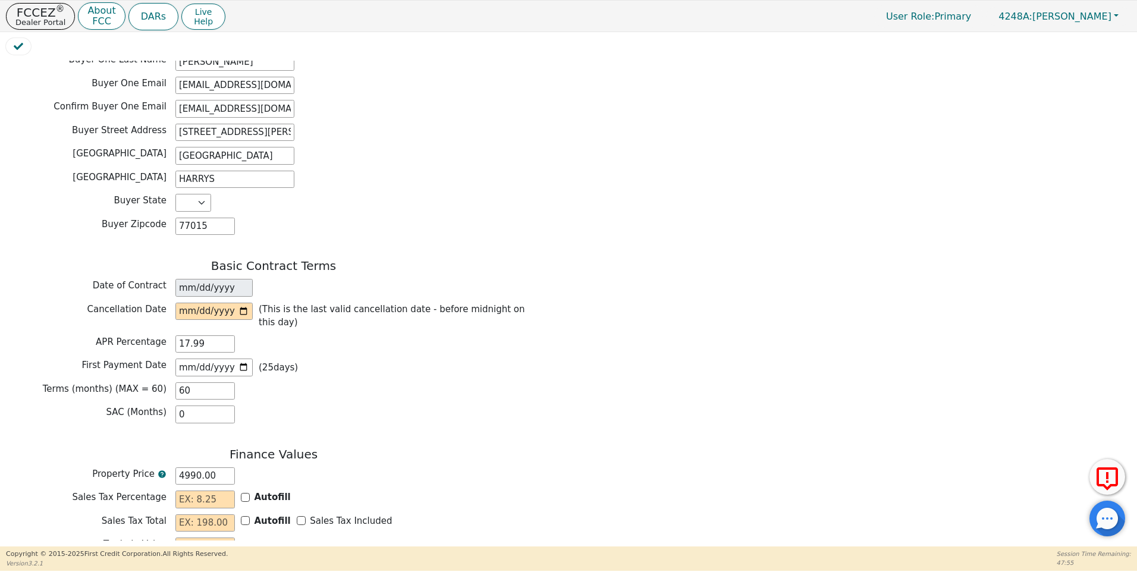
scroll to position [652, 0]
click at [241, 301] on input "date" at bounding box center [213, 310] width 77 height 18
type input "[DATE]"
click at [182, 489] on input "text" at bounding box center [204, 498] width 59 height 18
type input "0.00"
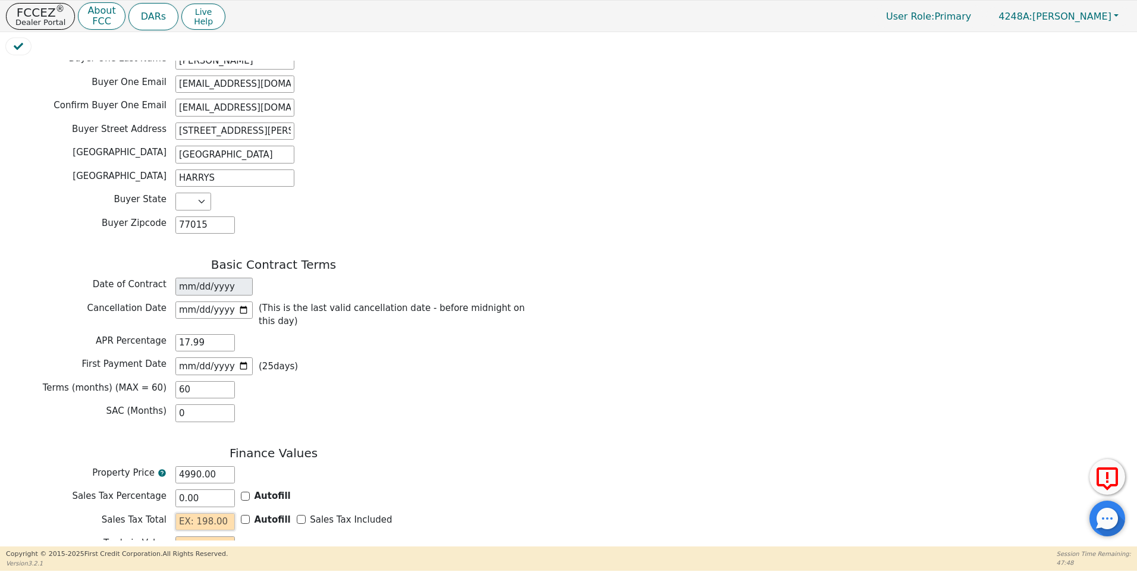
click at [197, 513] on input "text" at bounding box center [204, 522] width 59 height 18
type input "0.00"
click at [192, 536] on input "text" at bounding box center [204, 545] width 59 height 18
type input "0.00"
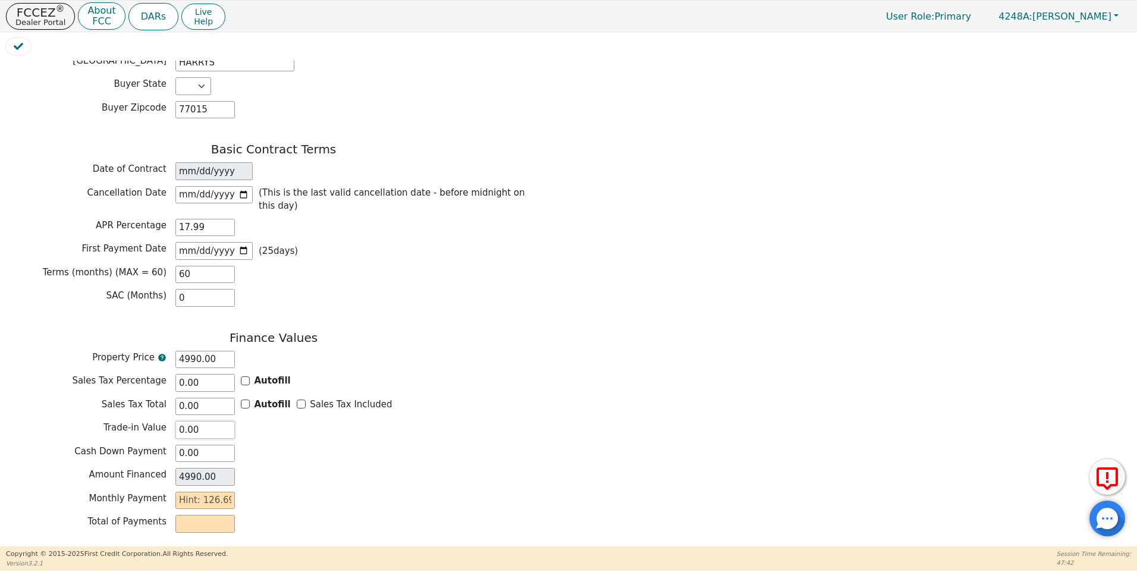
scroll to position [777, 0]
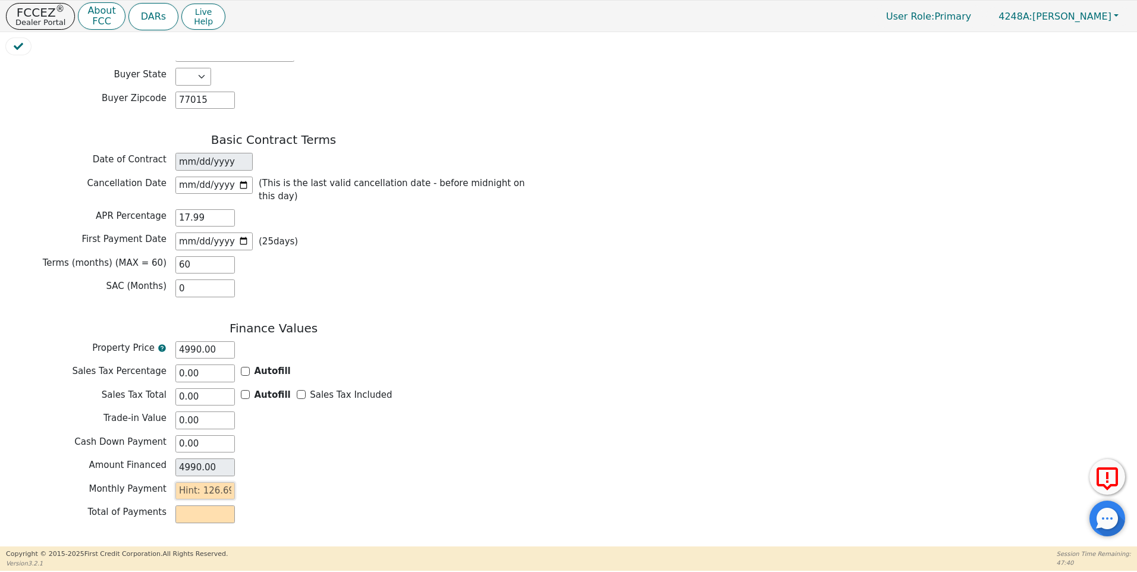
click at [175, 482] on input "text" at bounding box center [204, 491] width 59 height 18
type input "1"
type input "60.00"
type input "12"
type input "720.00"
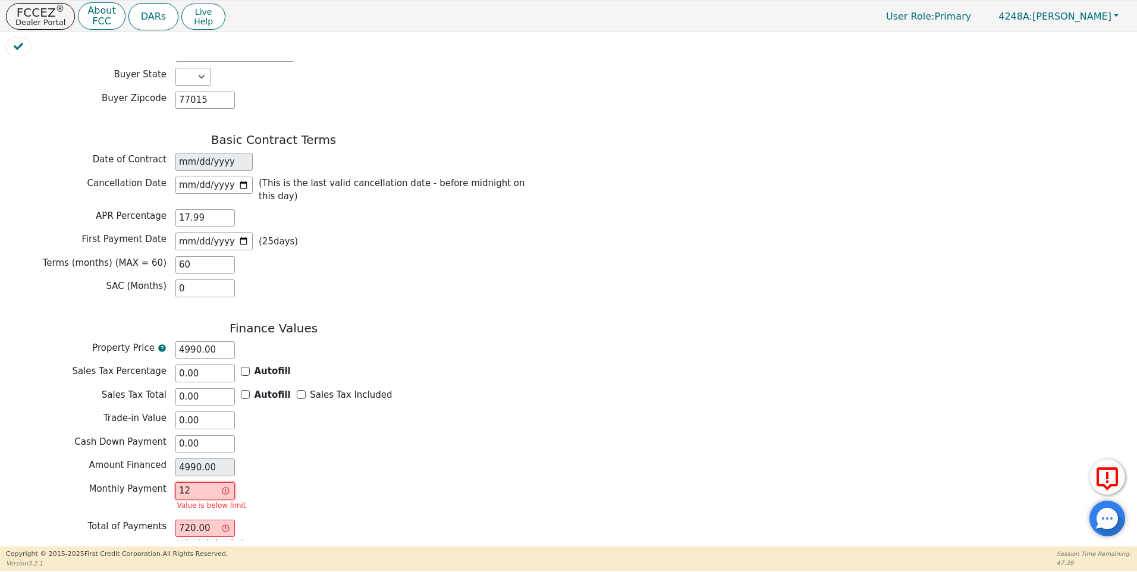
type input "126"
type input "7560.00"
type input "126.6"
type input "7596.00"
type input "126.69"
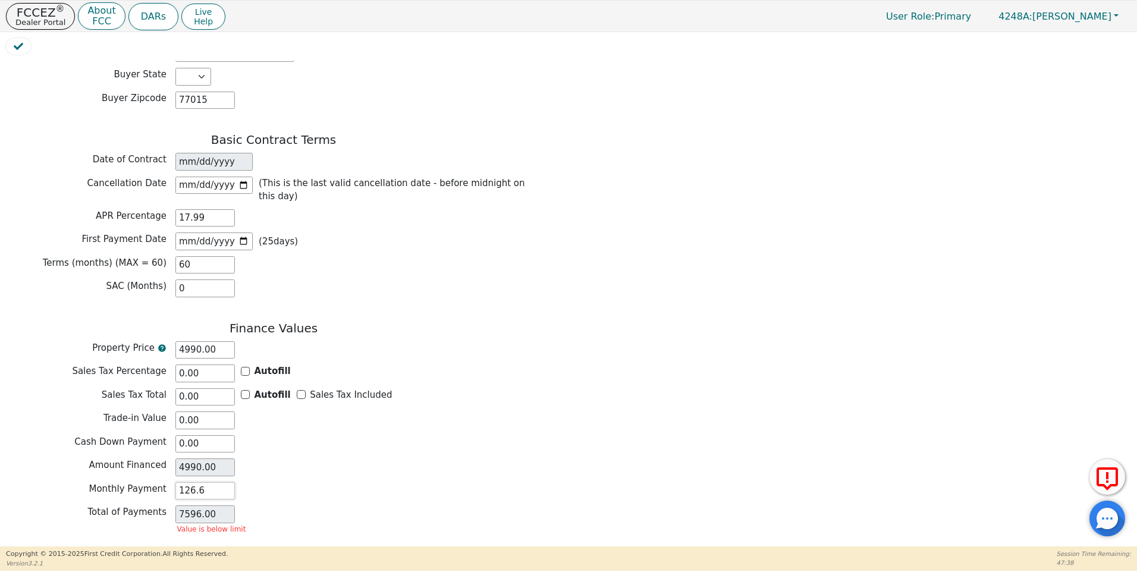
type input "7601.40"
type input "126.69"
click at [411, 505] on div "Total of Payments 7601.40" at bounding box center [273, 514] width 535 height 18
click at [68, 547] on button "Review & Begin Contract" at bounding box center [74, 560] width 137 height 27
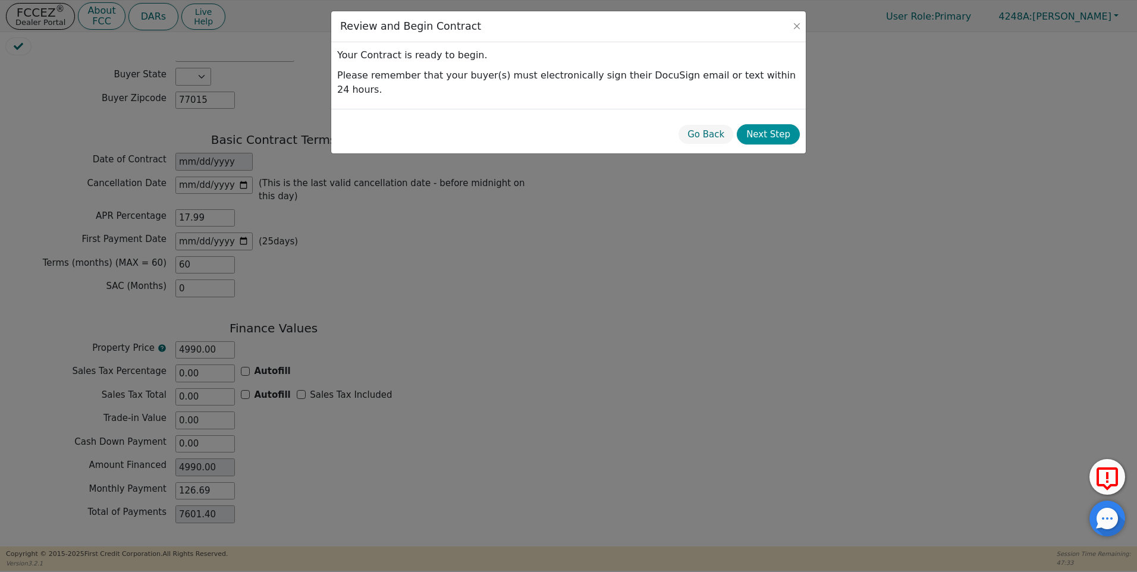
click at [784, 124] on button "Next Step" at bounding box center [768, 134] width 63 height 21
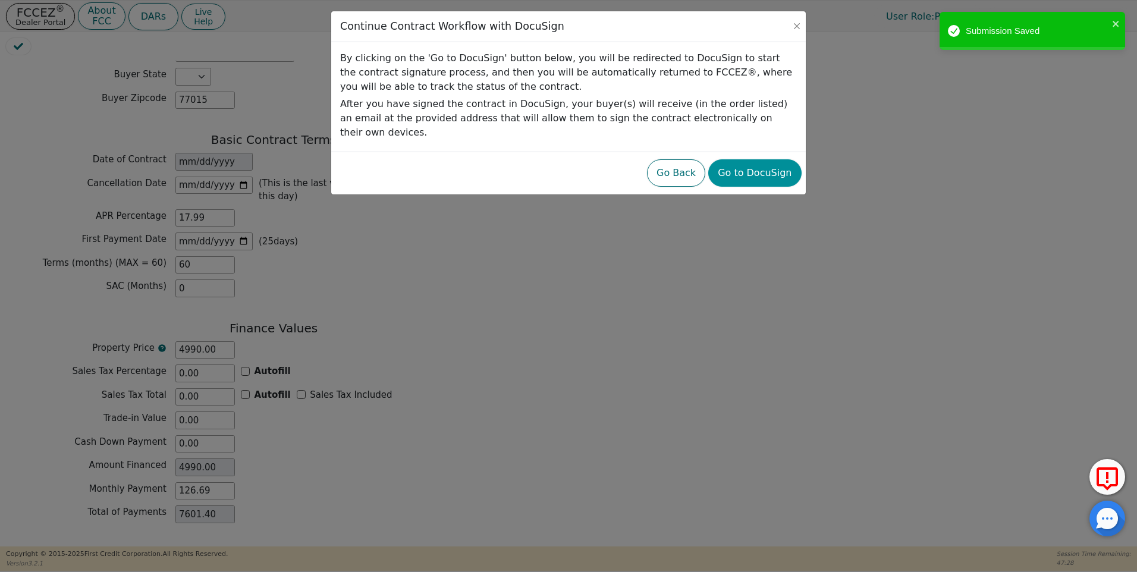
click at [746, 162] on button "Go to DocuSign" at bounding box center [754, 172] width 93 height 27
